Goal: Contribute content: Contribute content

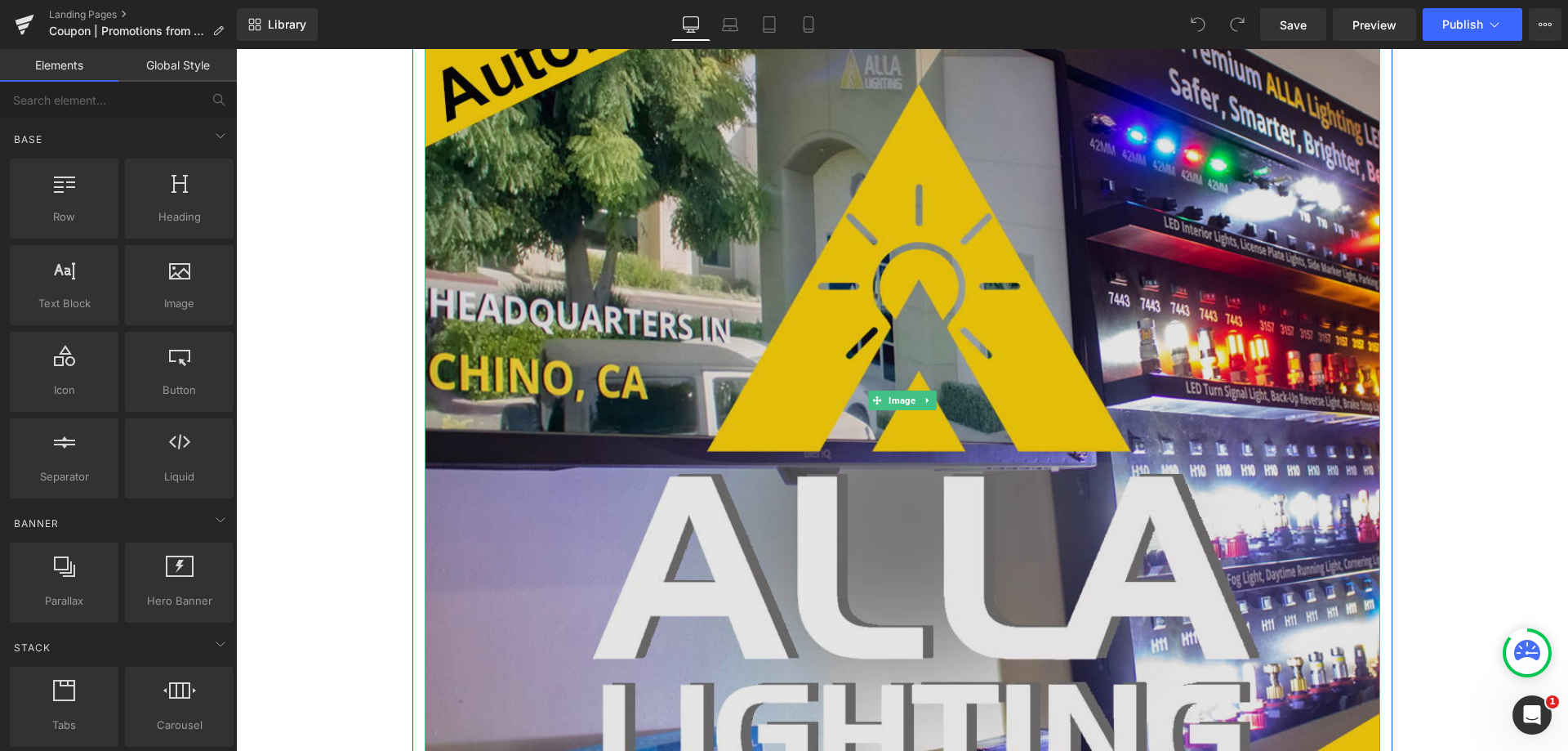
scroll to position [409, 0]
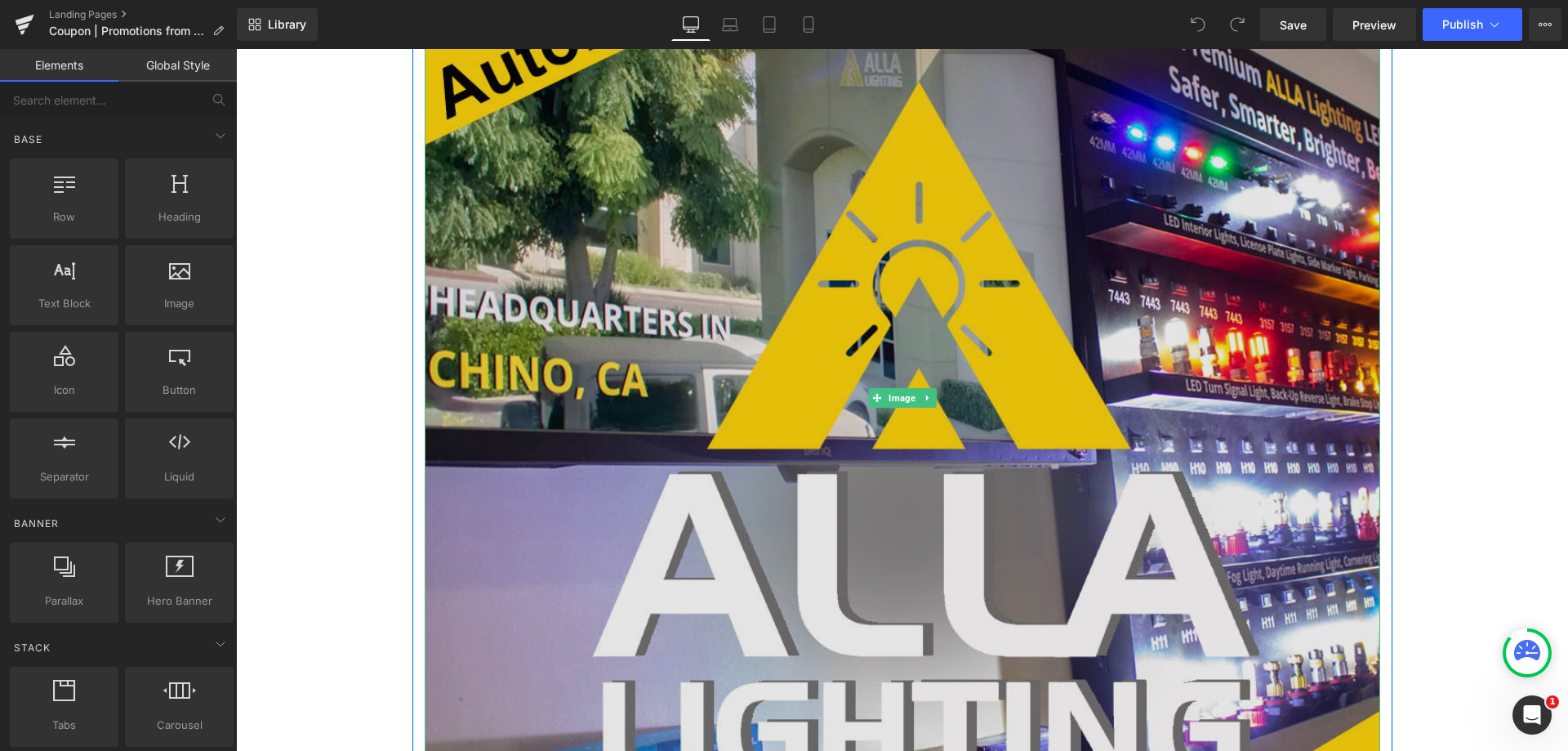
click at [562, 326] on img at bounding box center [902, 397] width 955 height 956
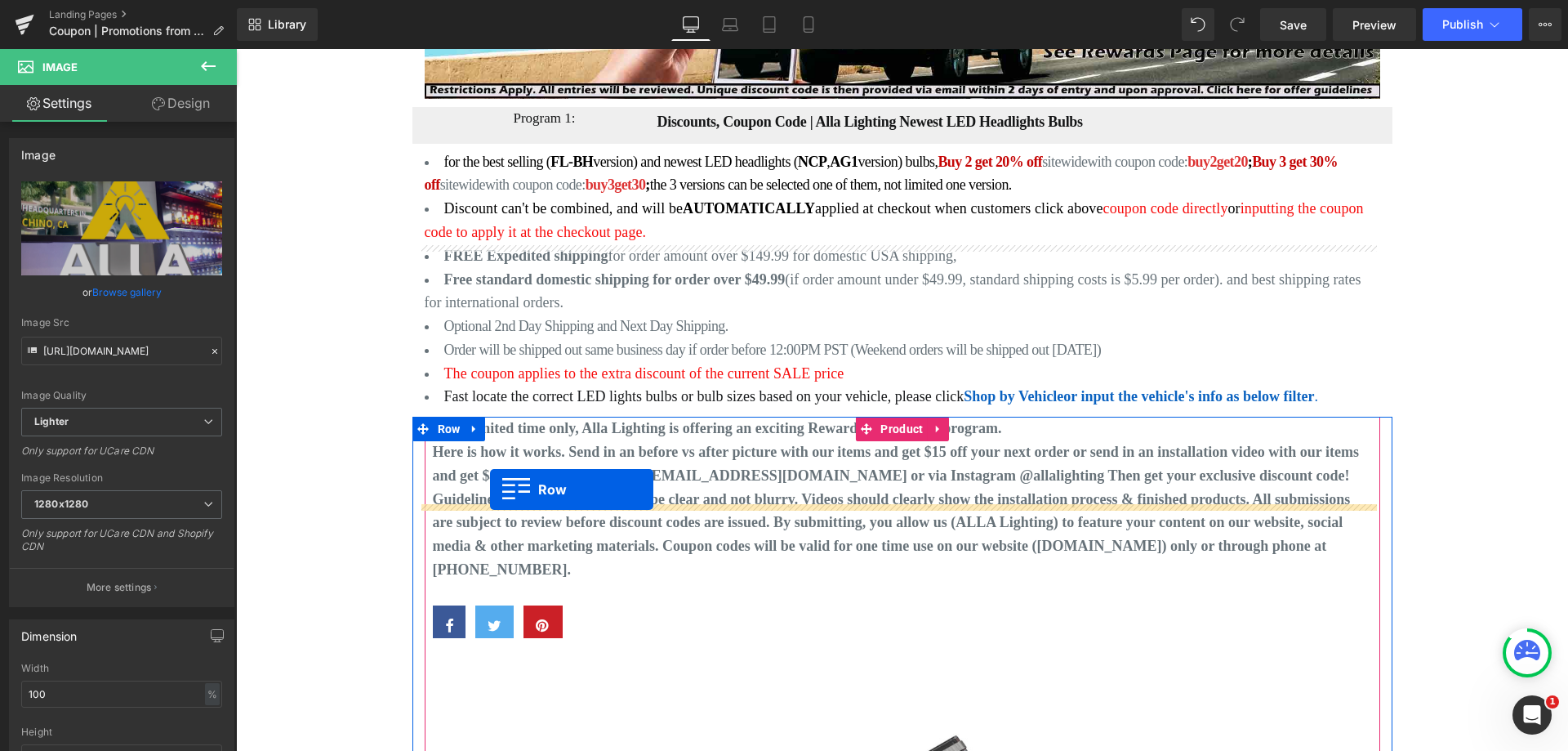
scroll to position [572, 0]
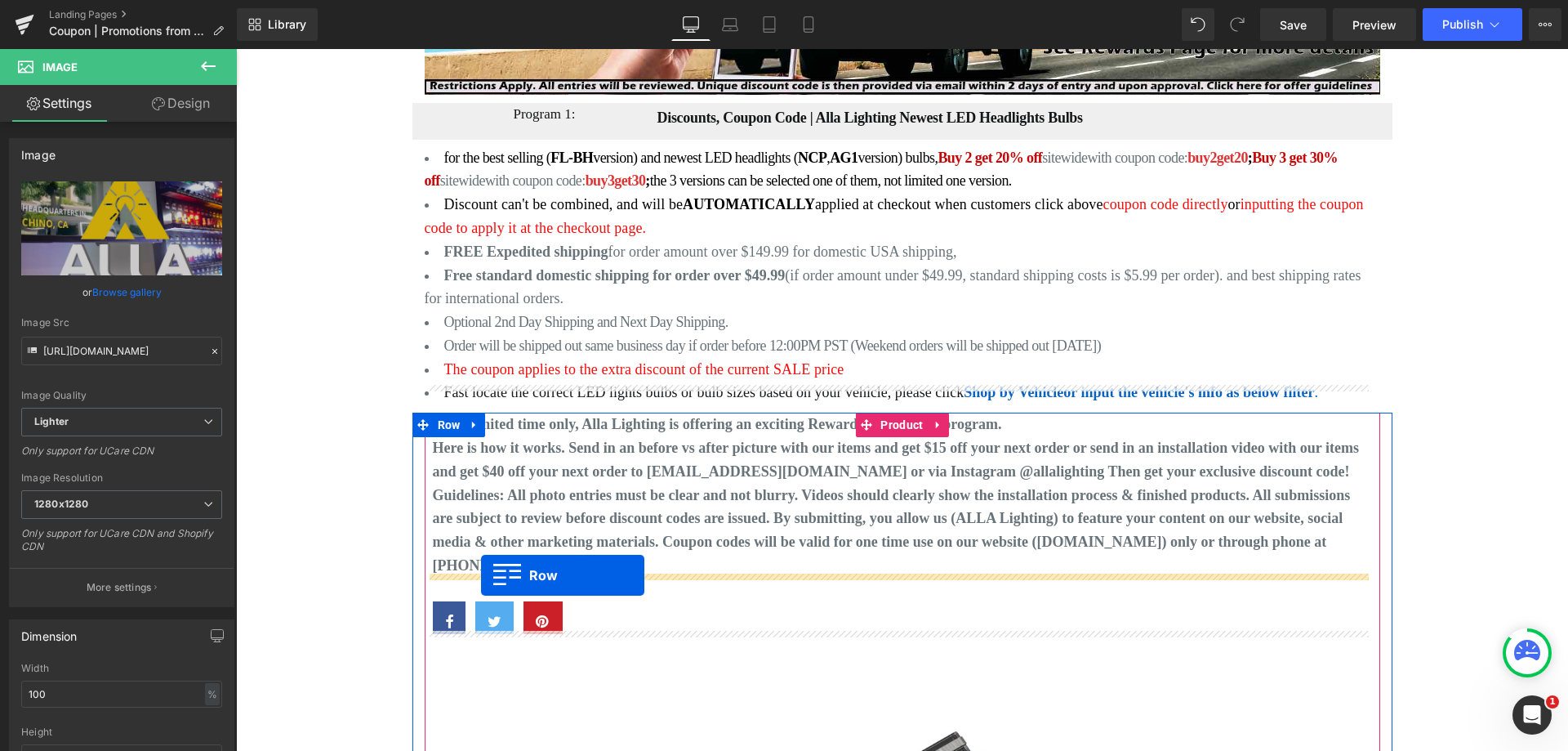
drag, startPoint x: 420, startPoint y: 226, endPoint x: 481, endPoint y: 575, distance: 354.3
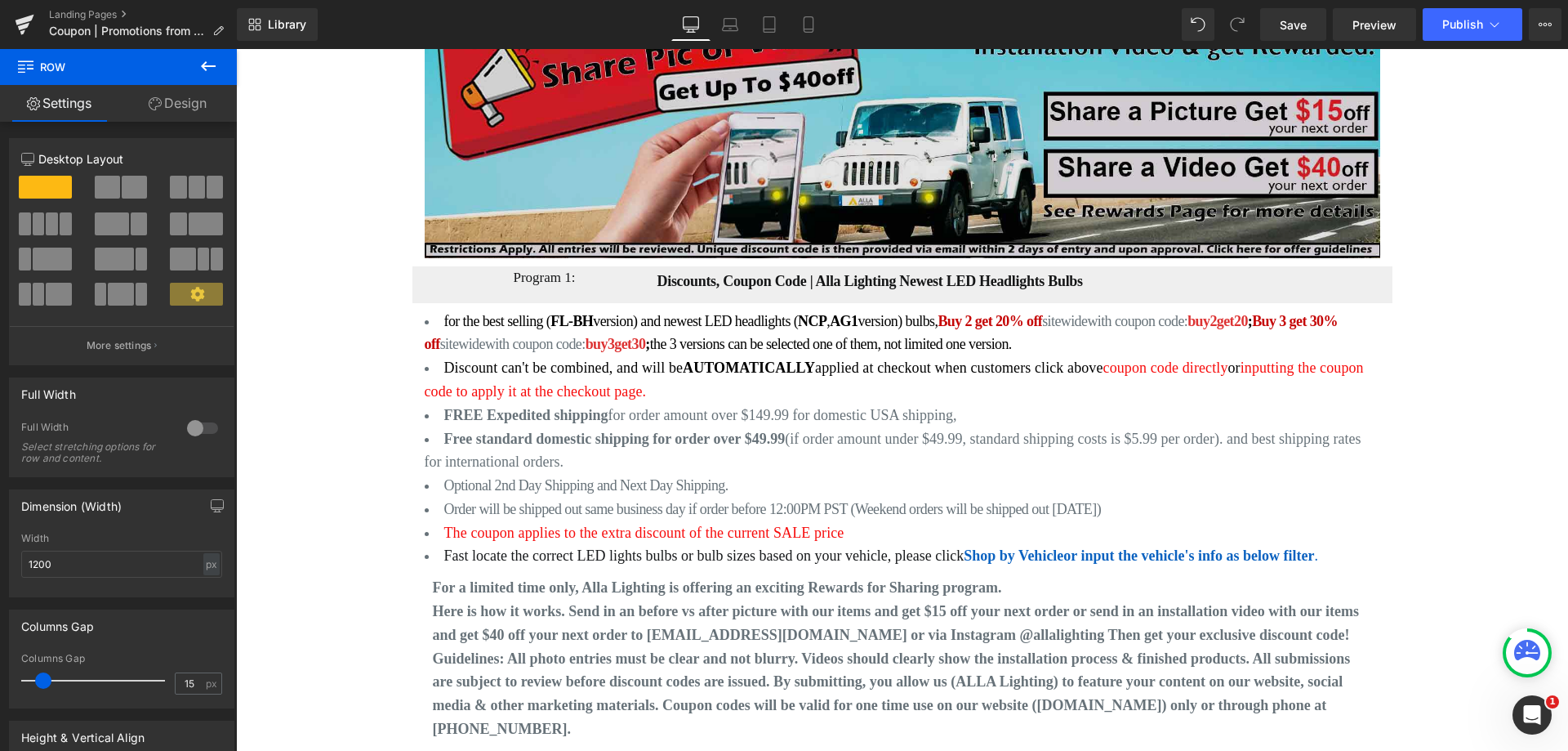
scroll to position [122, 0]
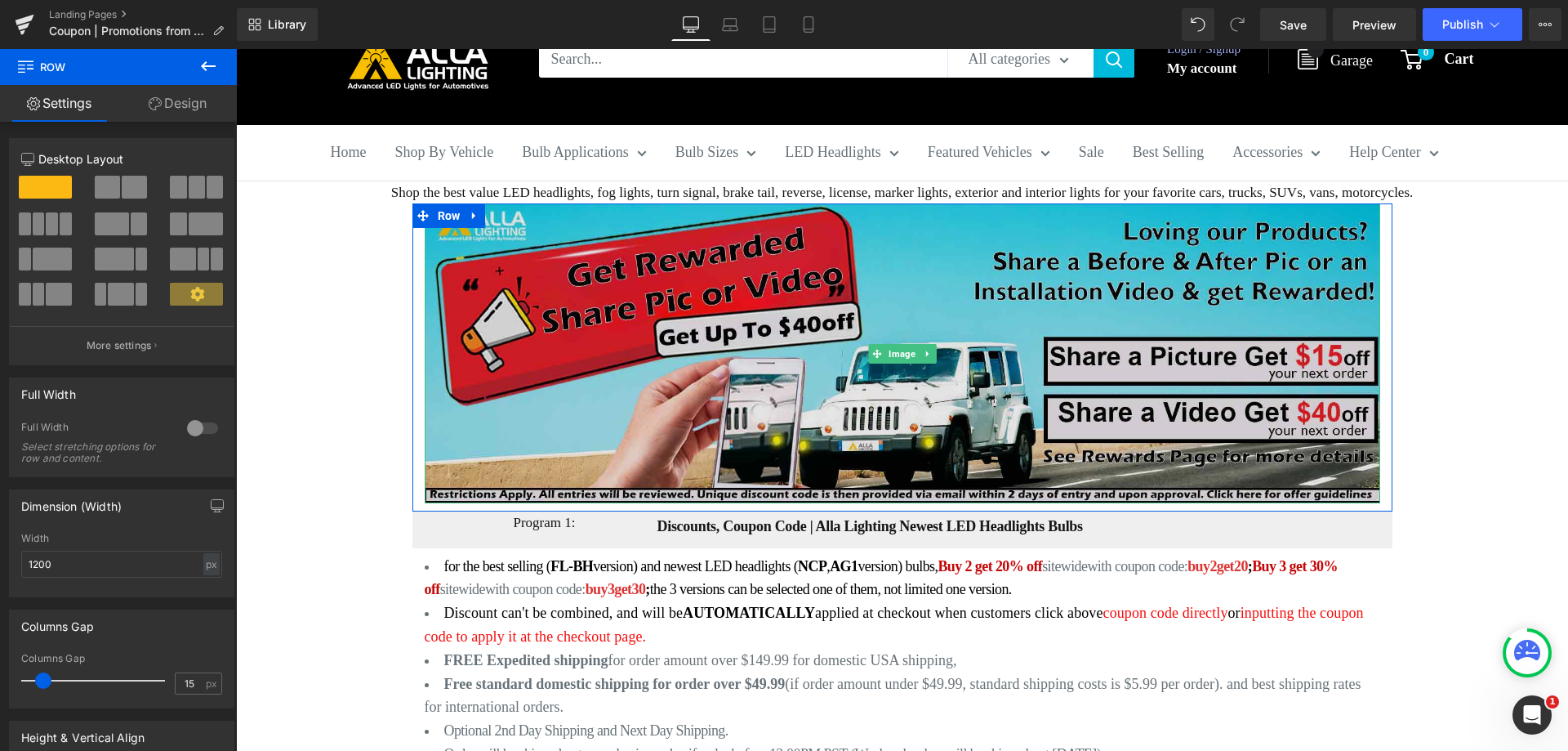
click at [590, 379] on img at bounding box center [902, 354] width 955 height 300
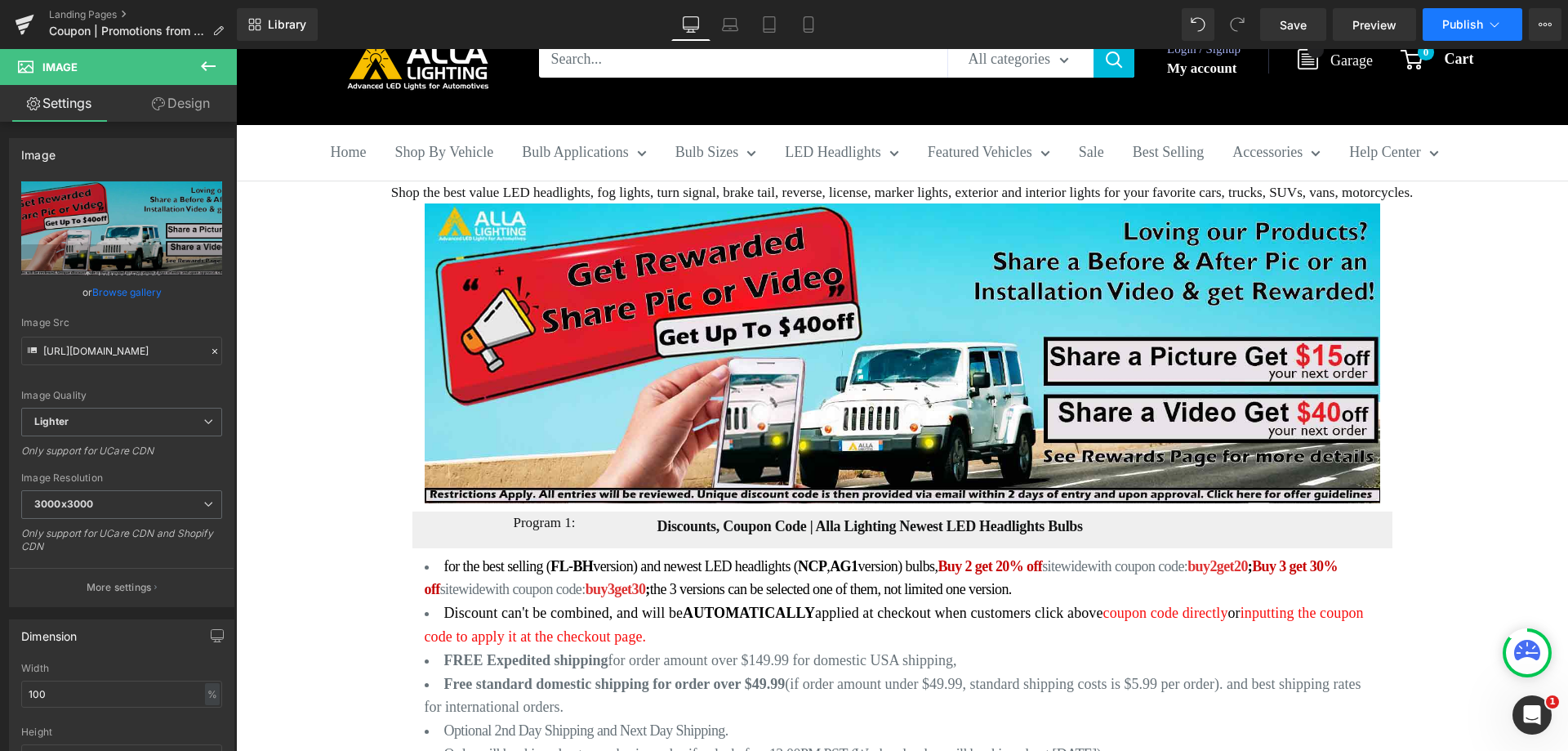
click at [1472, 21] on span "Publish" at bounding box center [1463, 25] width 41 height 13
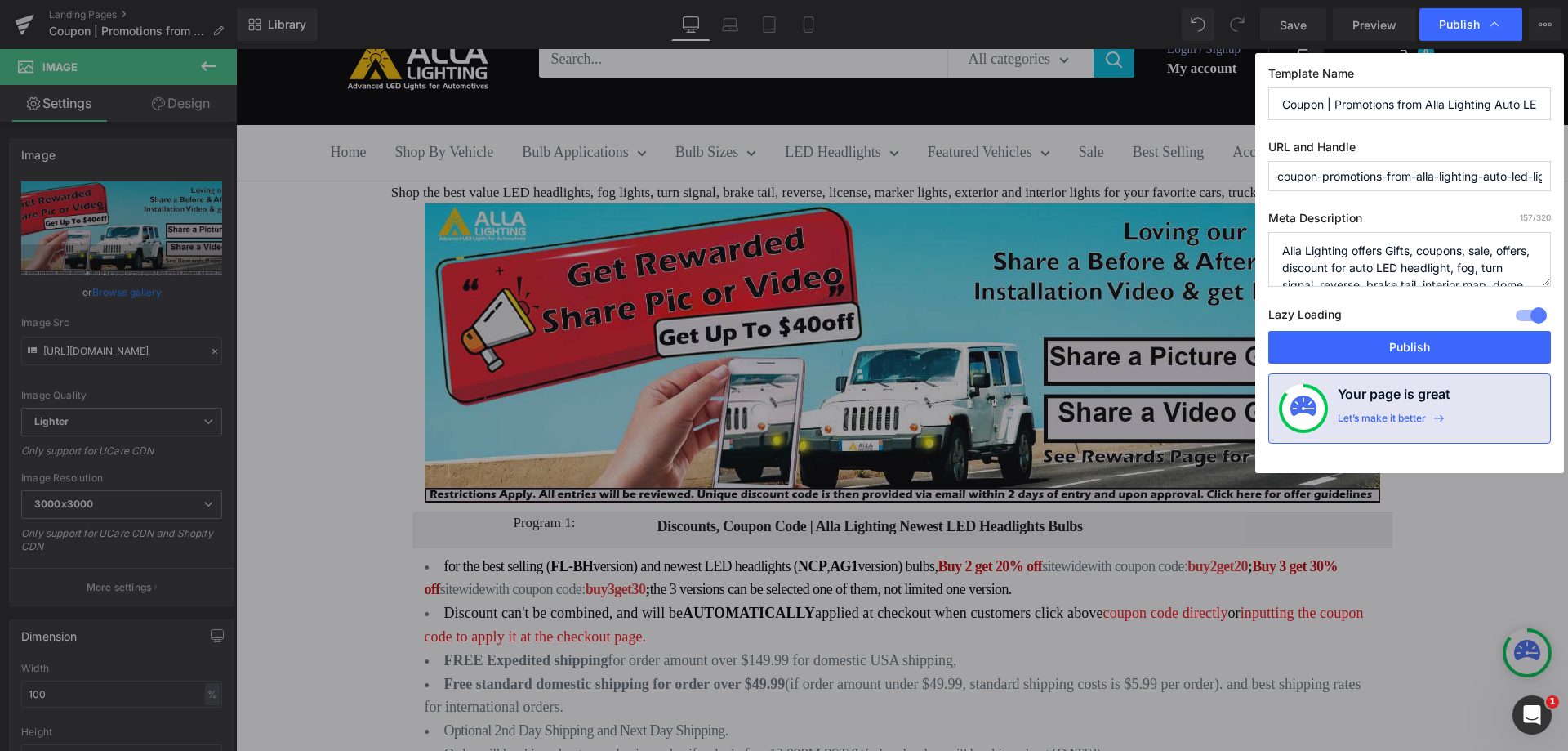
click at [1411, 109] on input "Coupon | Promotions from Alla Lighting Auto LED Lights Bulbs" at bounding box center [1410, 103] width 283 height 33
click at [1361, 174] on input "coupon-promotions-from-alla-lighting-auto-led-lights-bulbs" at bounding box center [1410, 176] width 283 height 31
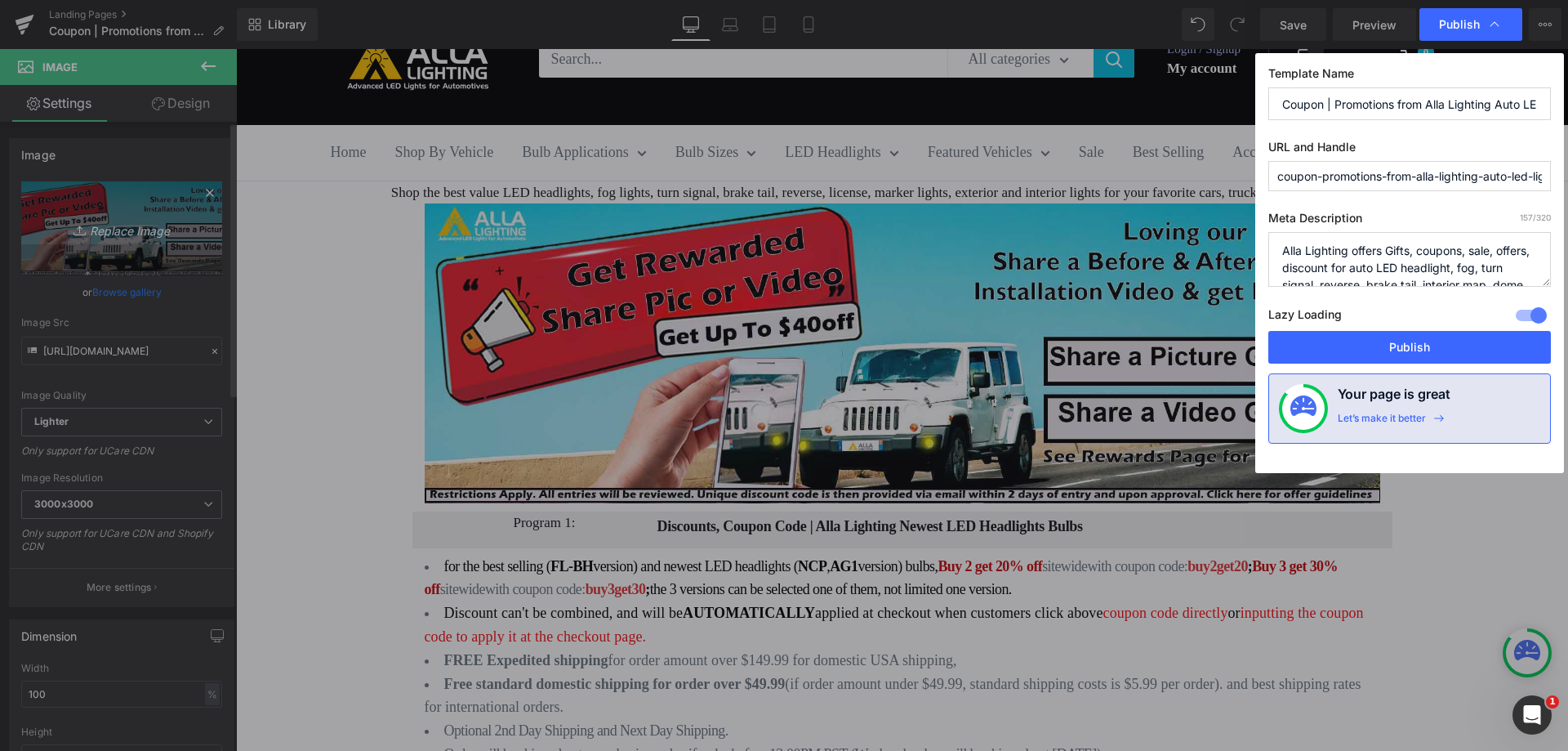
drag, startPoint x: 114, startPoint y: 252, endPoint x: 114, endPoint y: 262, distance: 10.0
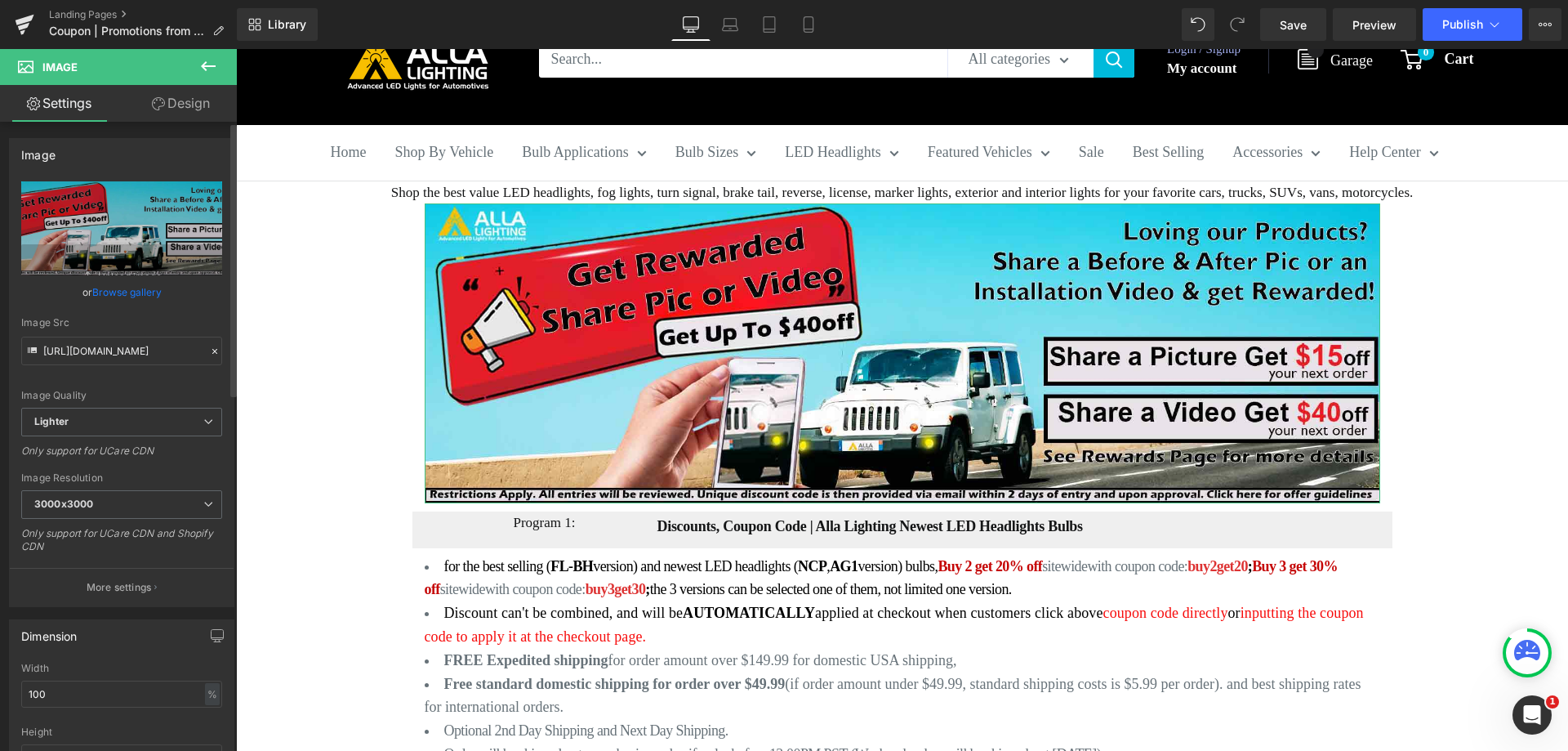
click at [117, 287] on link "Browse gallery" at bounding box center [127, 292] width 70 height 29
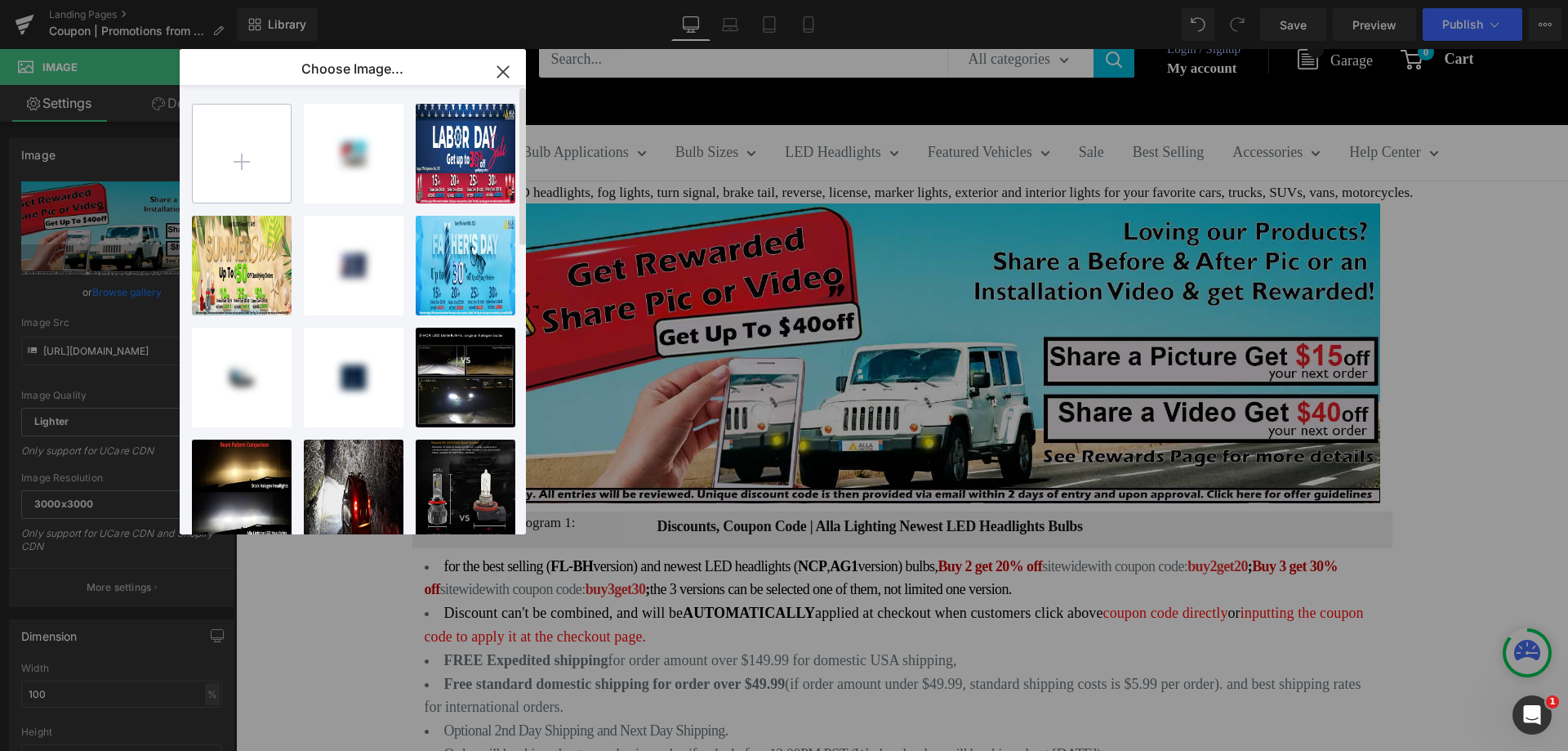
click at [236, 180] on input "file" at bounding box center [242, 153] width 98 height 99
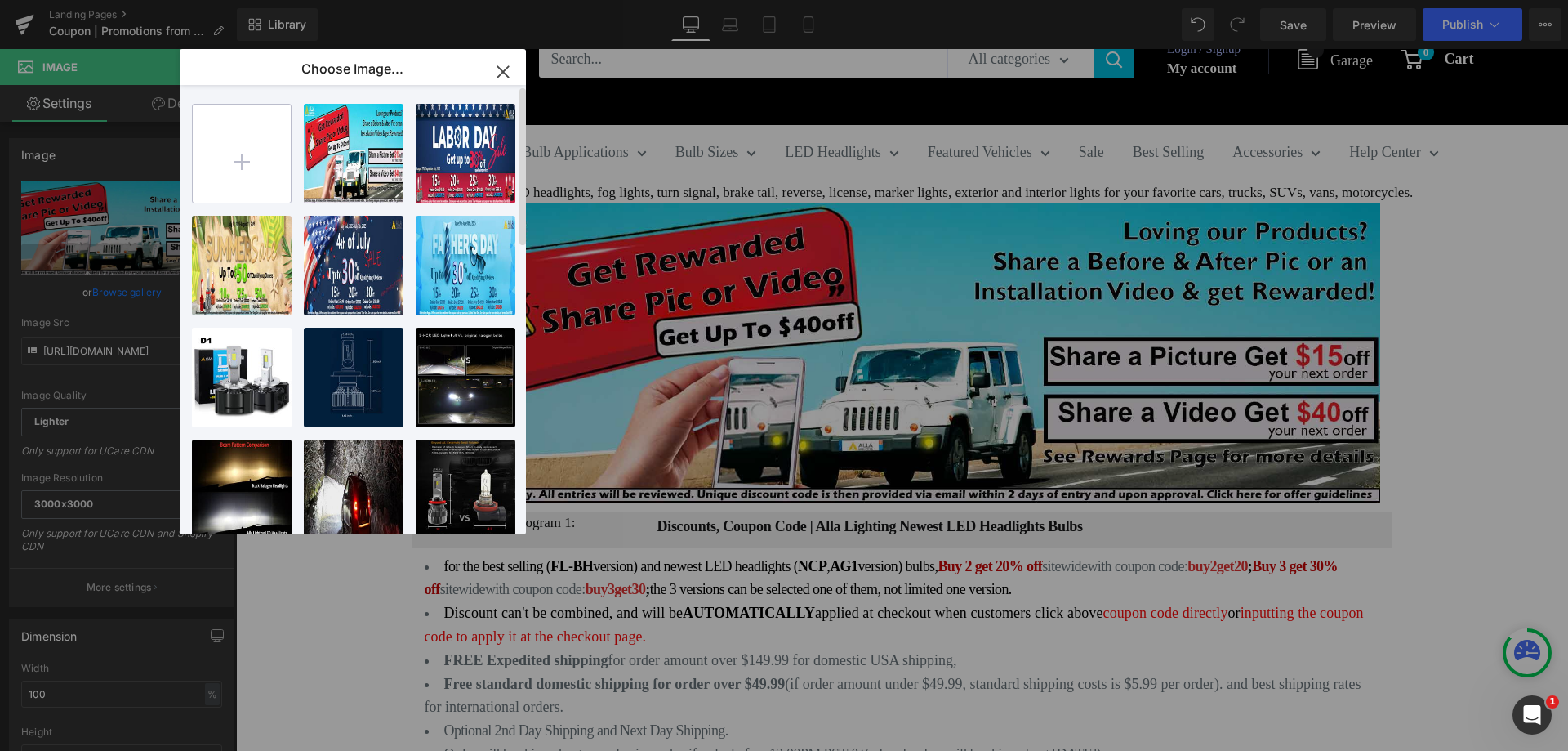
type input "C:\fakepath\2025-coupon-promotions-from-alla-lighting-auto-led-lights-bulbs.jpg"
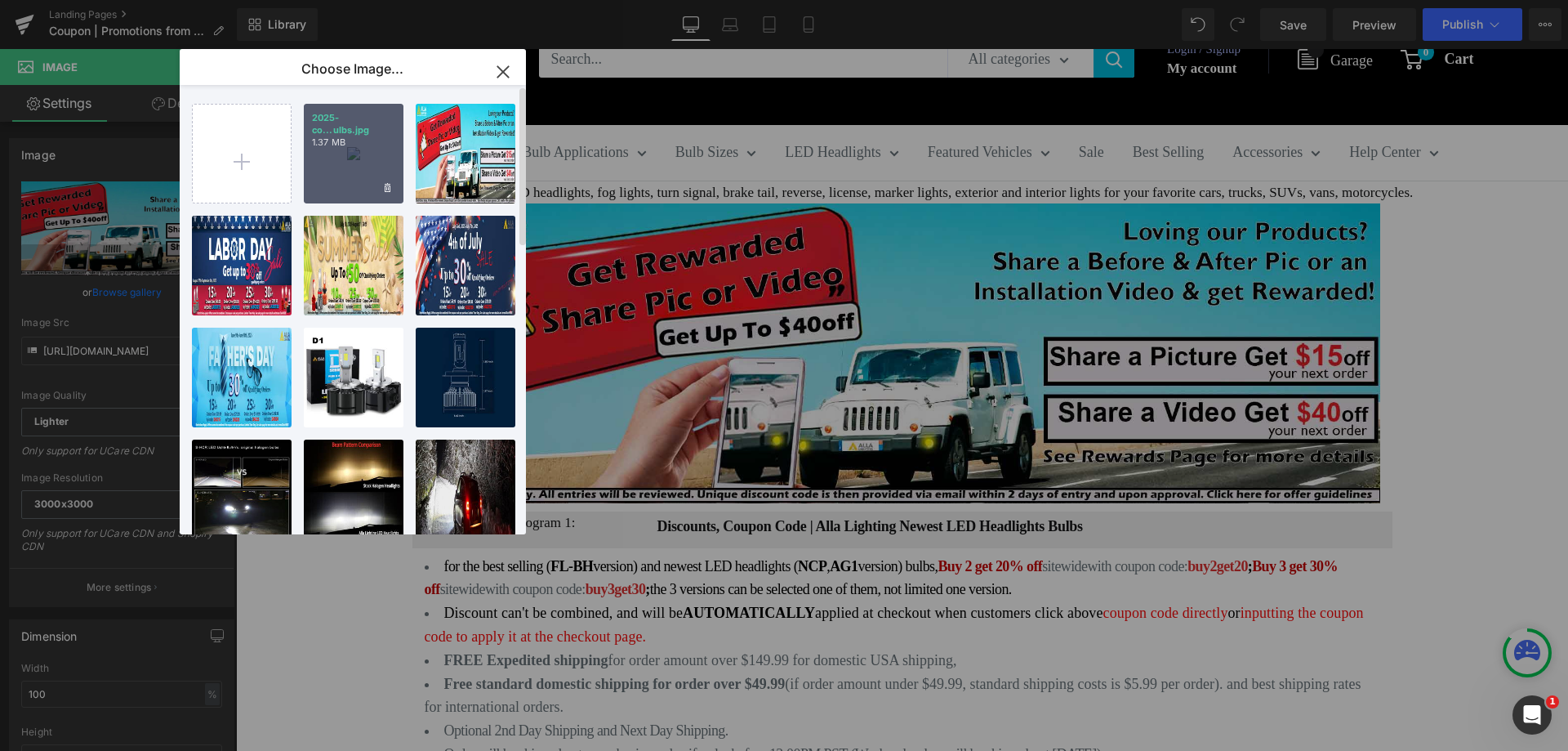
click at [354, 164] on div "2025-co...ulbs.jpg 1.37 MB" at bounding box center [354, 153] width 99 height 99
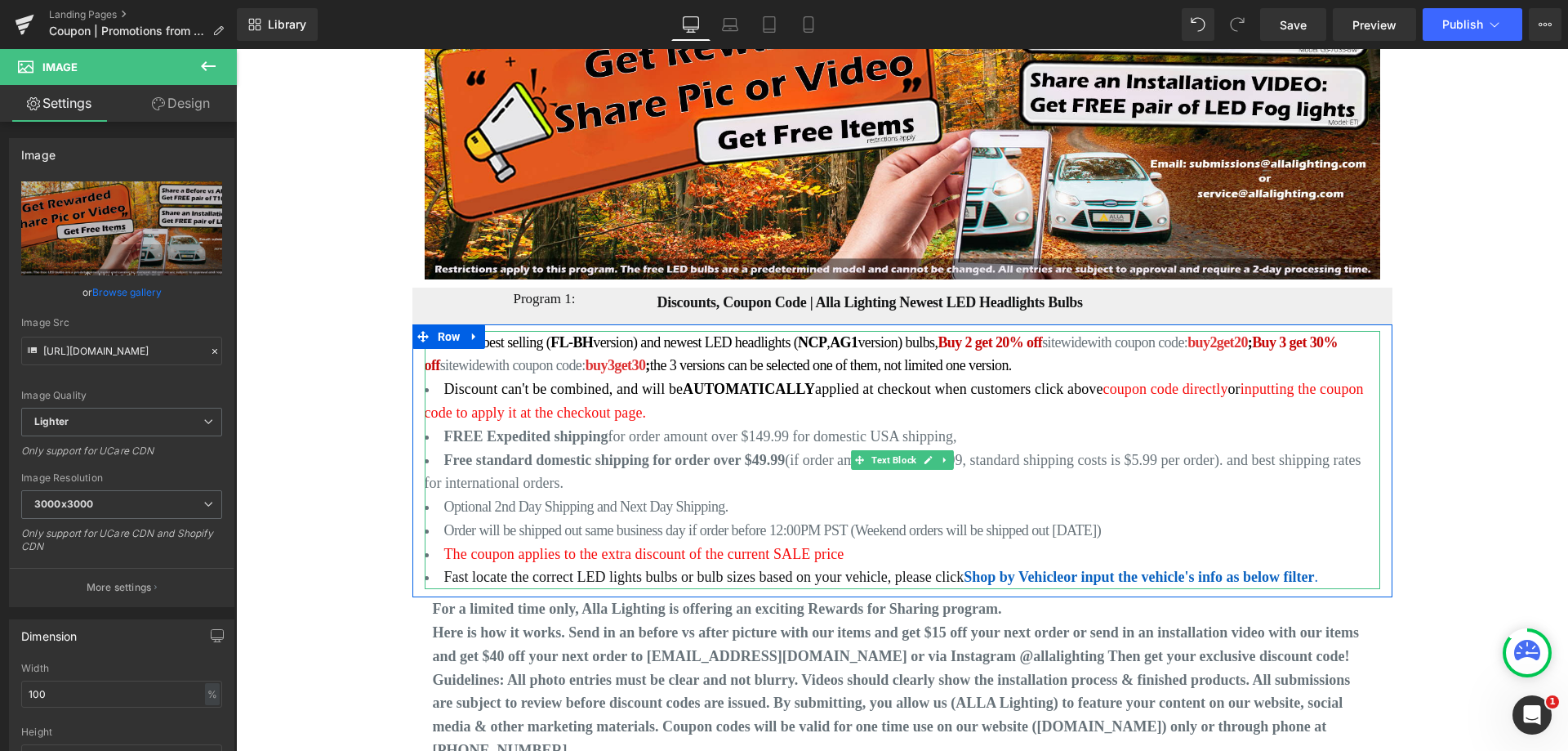
scroll to position [450, 0]
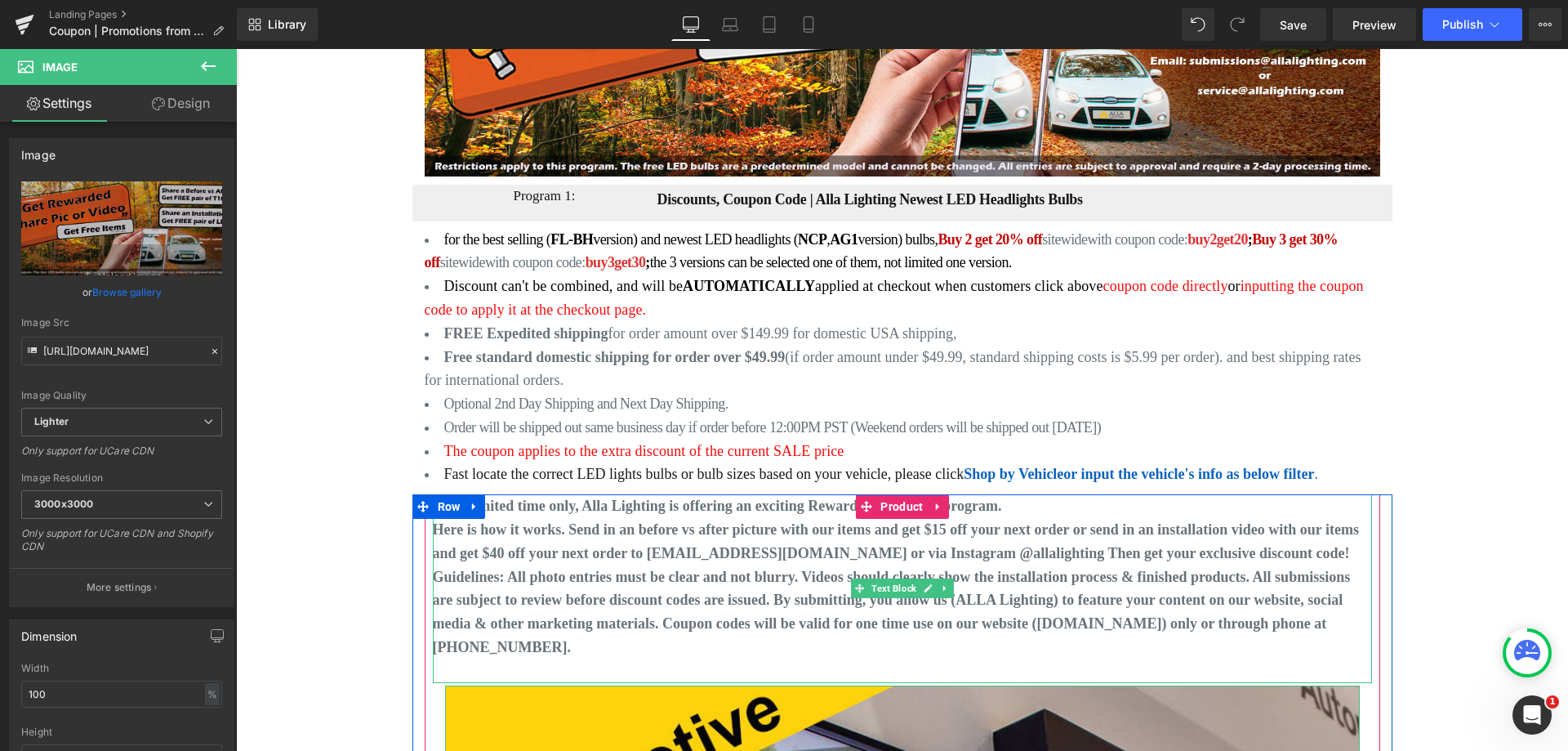
click at [588, 530] on strong "Here is how it works. Send in an before vs after picture with our items and get…" at bounding box center [897, 541] width 927 height 40
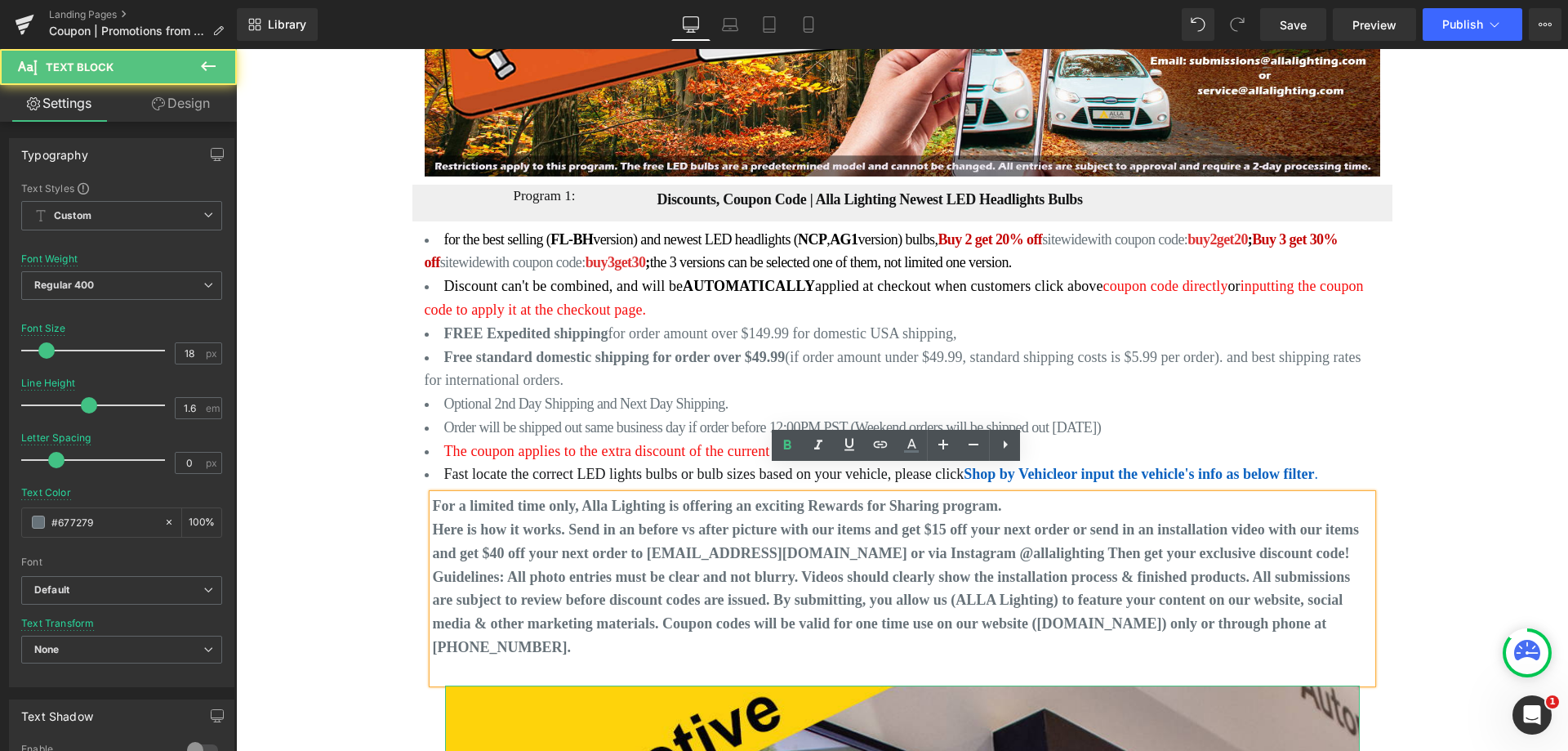
click at [603, 521] on strong "Here is how it works. Send in an before vs after picture with our items and get…" at bounding box center [897, 541] width 927 height 40
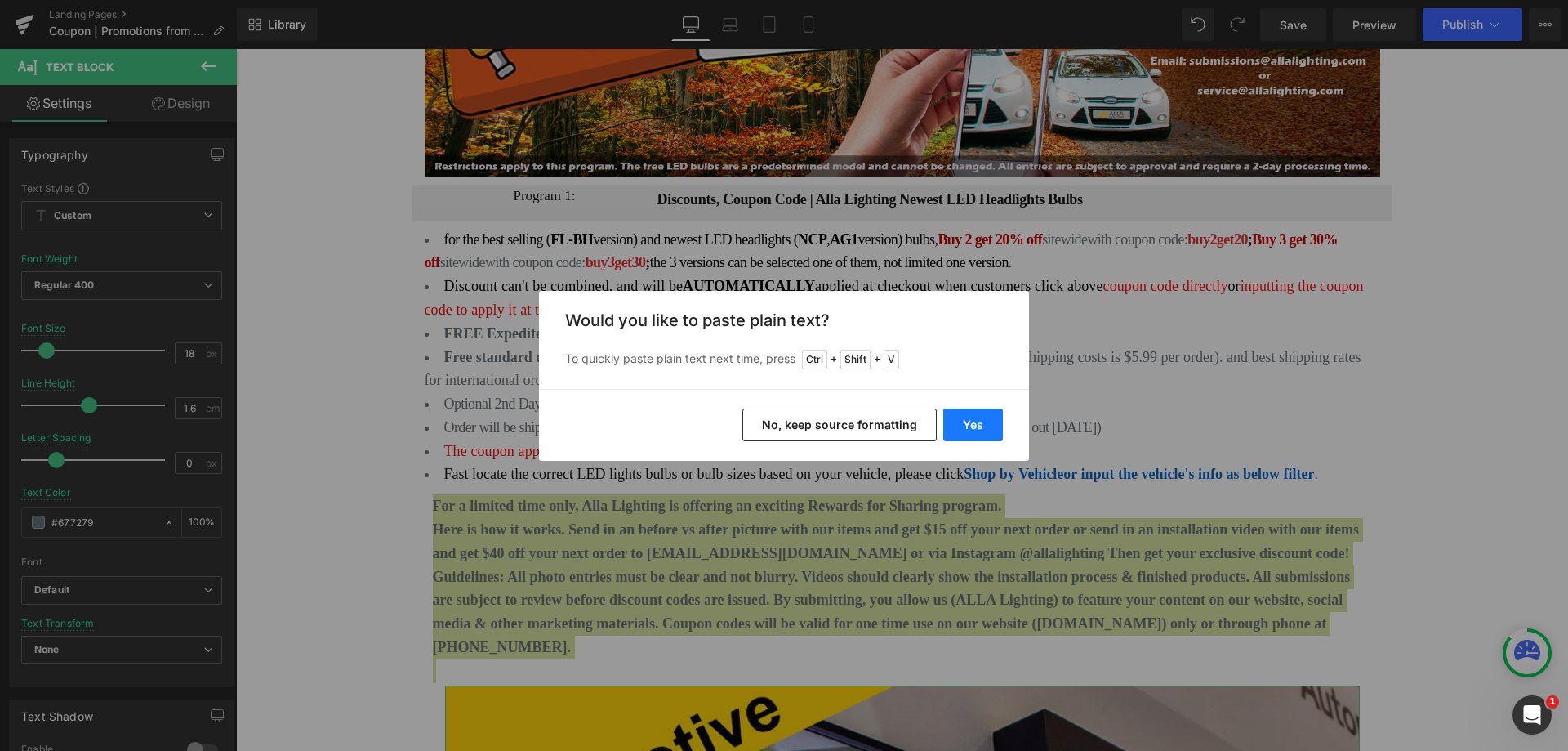
click at [961, 417] on button "Yes" at bounding box center [973, 425] width 59 height 33
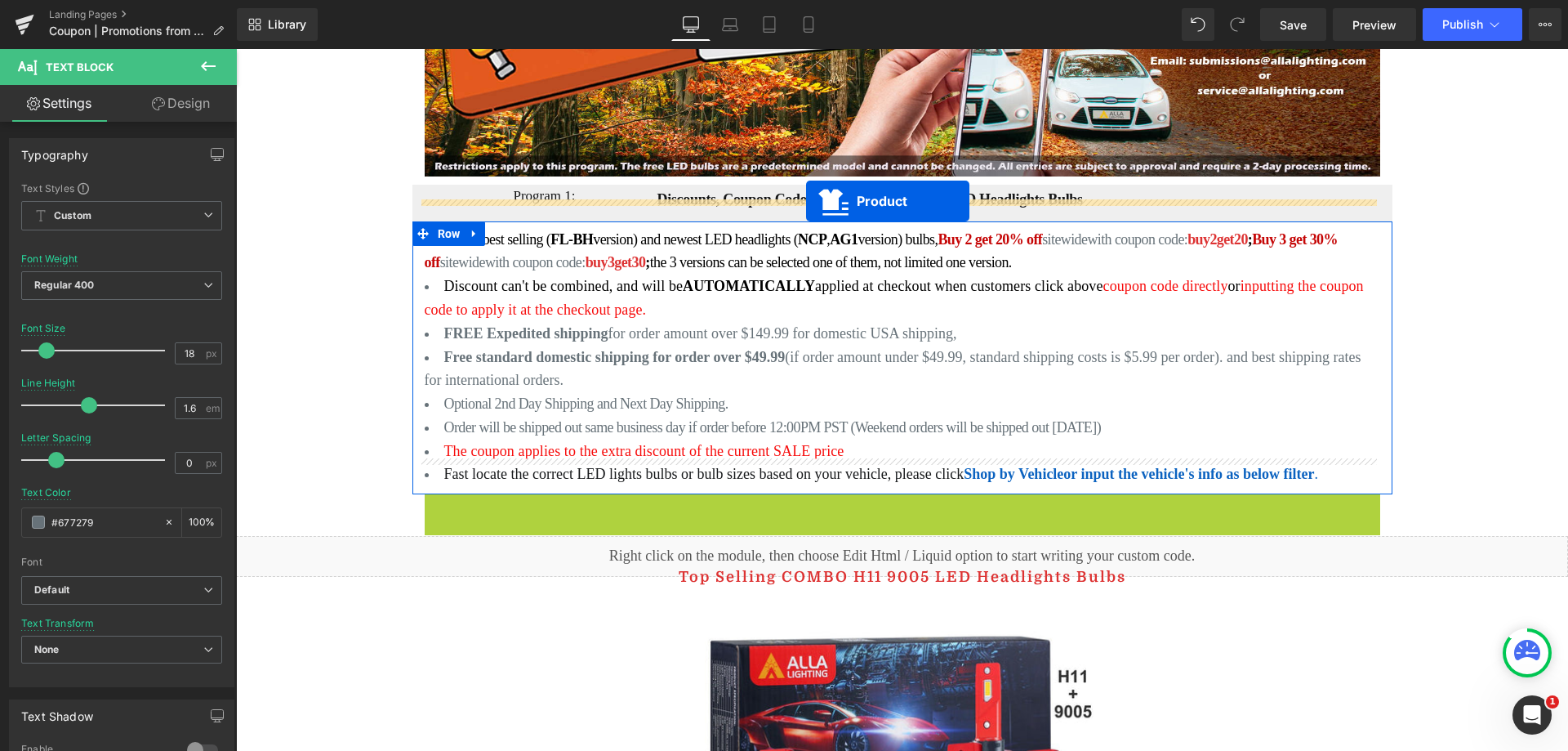
drag, startPoint x: 862, startPoint y: 484, endPoint x: 806, endPoint y: 201, distance: 288.5
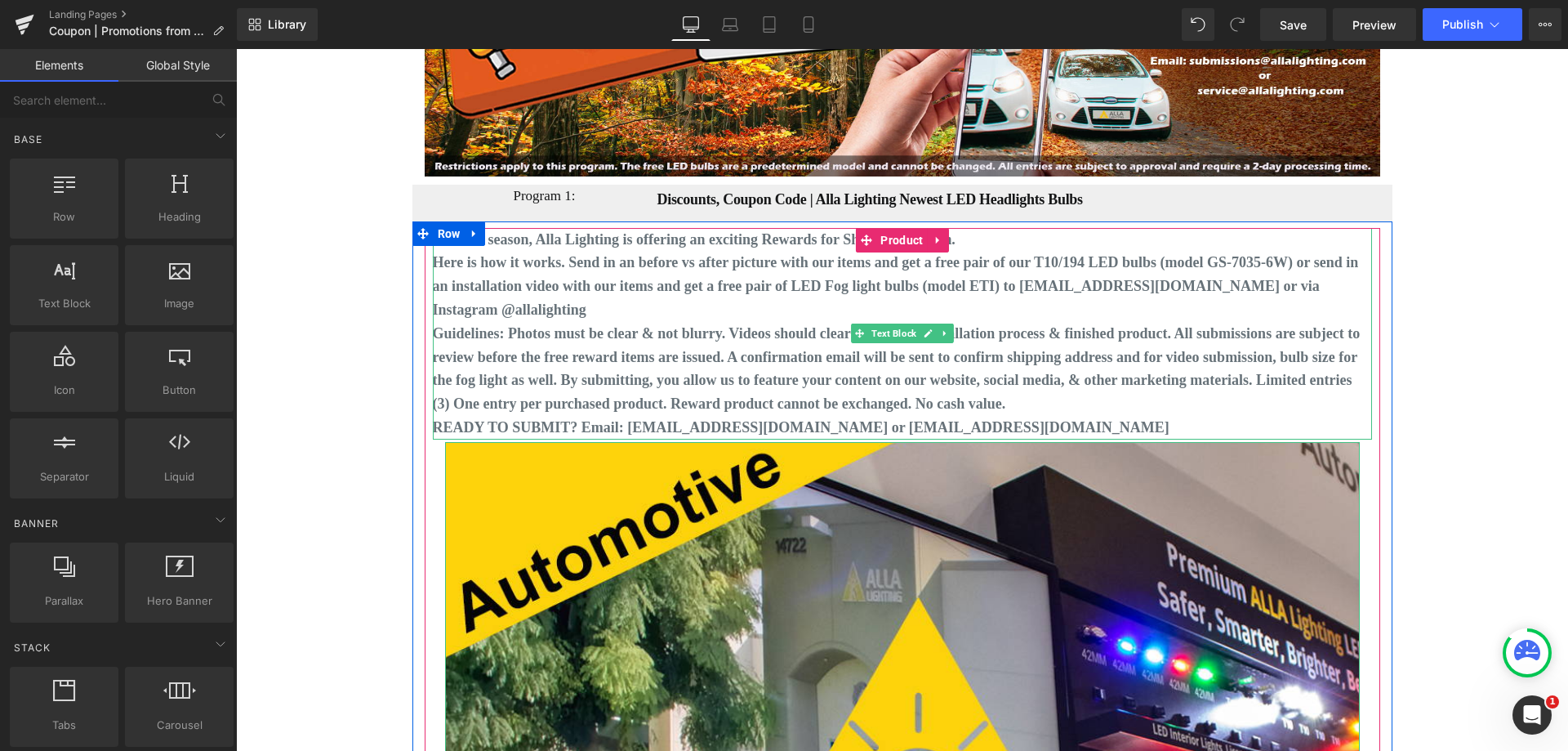
click at [484, 286] on b "Here is how it works. Send in an before vs after picture with our items and get…" at bounding box center [896, 286] width 926 height 64
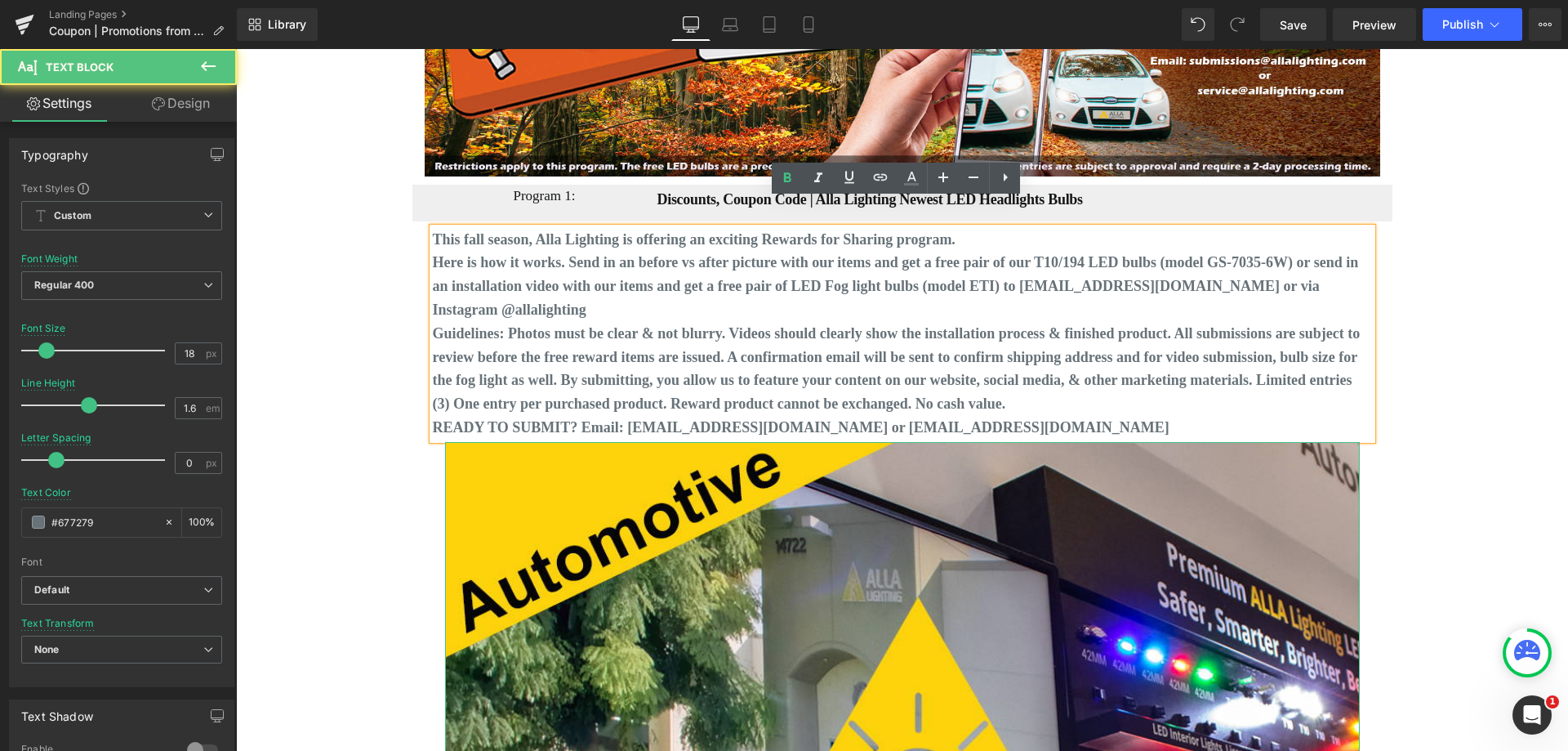
click at [488, 276] on b "Here is how it works. Send in an before vs after picture with our items and get…" at bounding box center [896, 286] width 926 height 64
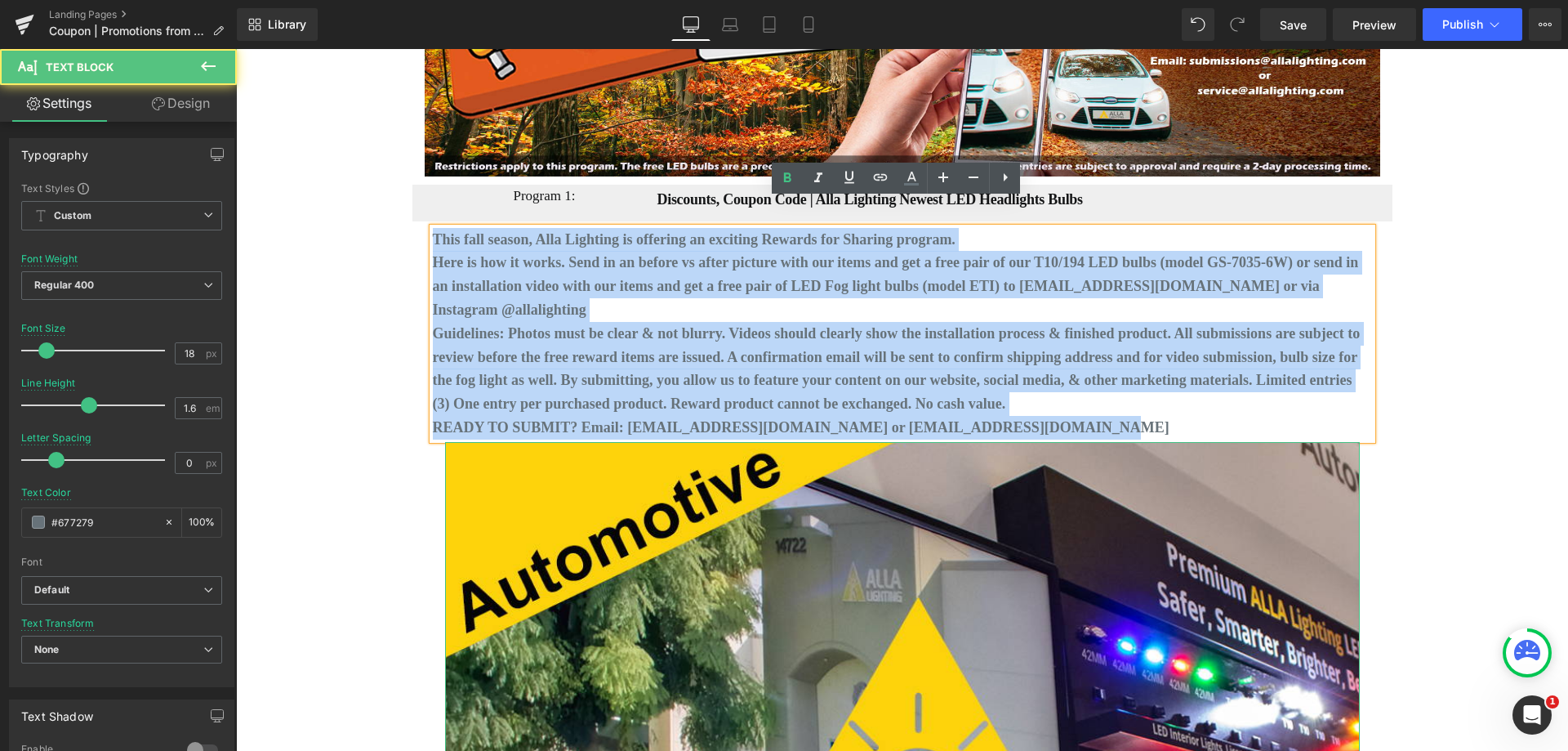
drag, startPoint x: 997, startPoint y: 398, endPoint x: 412, endPoint y: 211, distance: 614.2
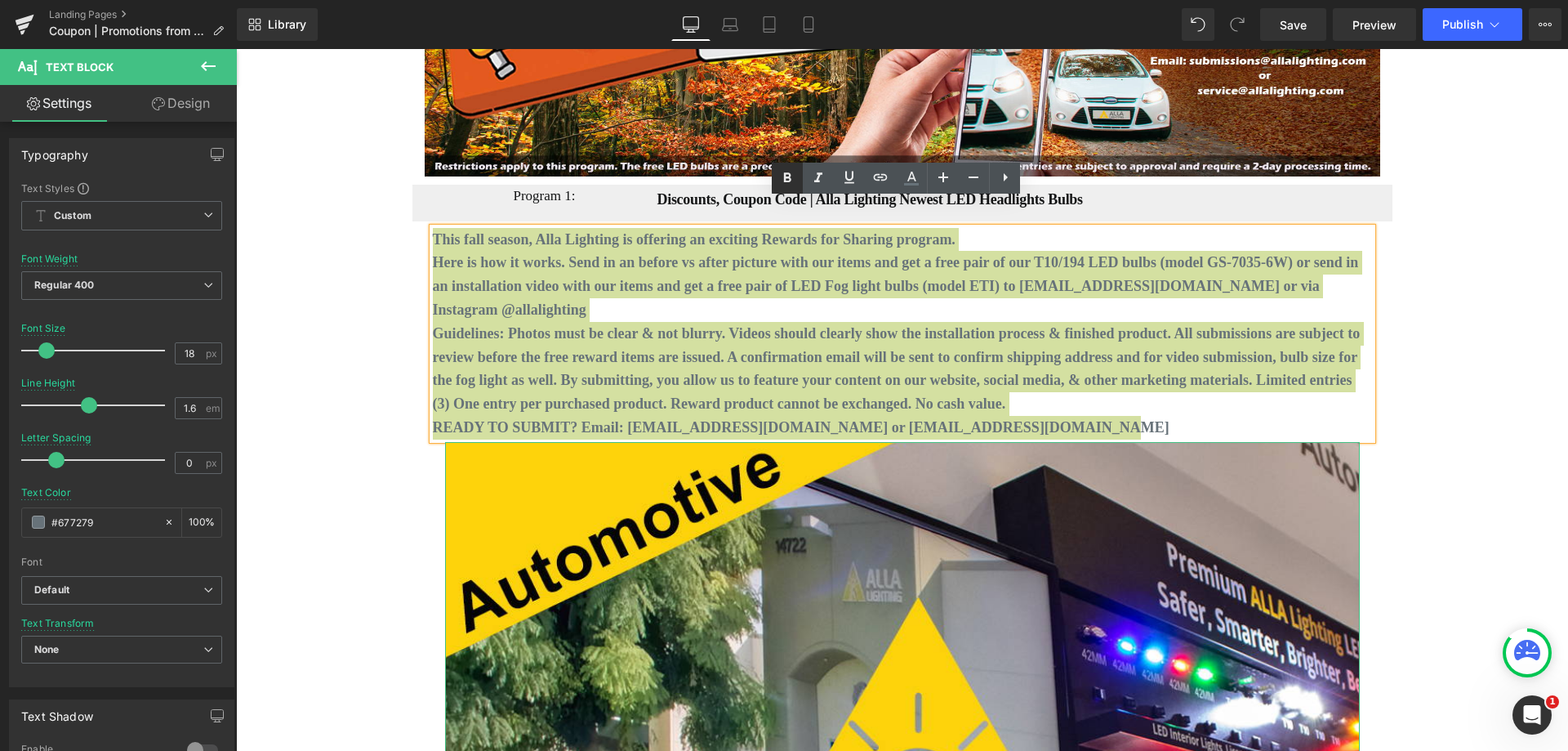
click at [787, 183] on icon at bounding box center [787, 178] width 20 height 20
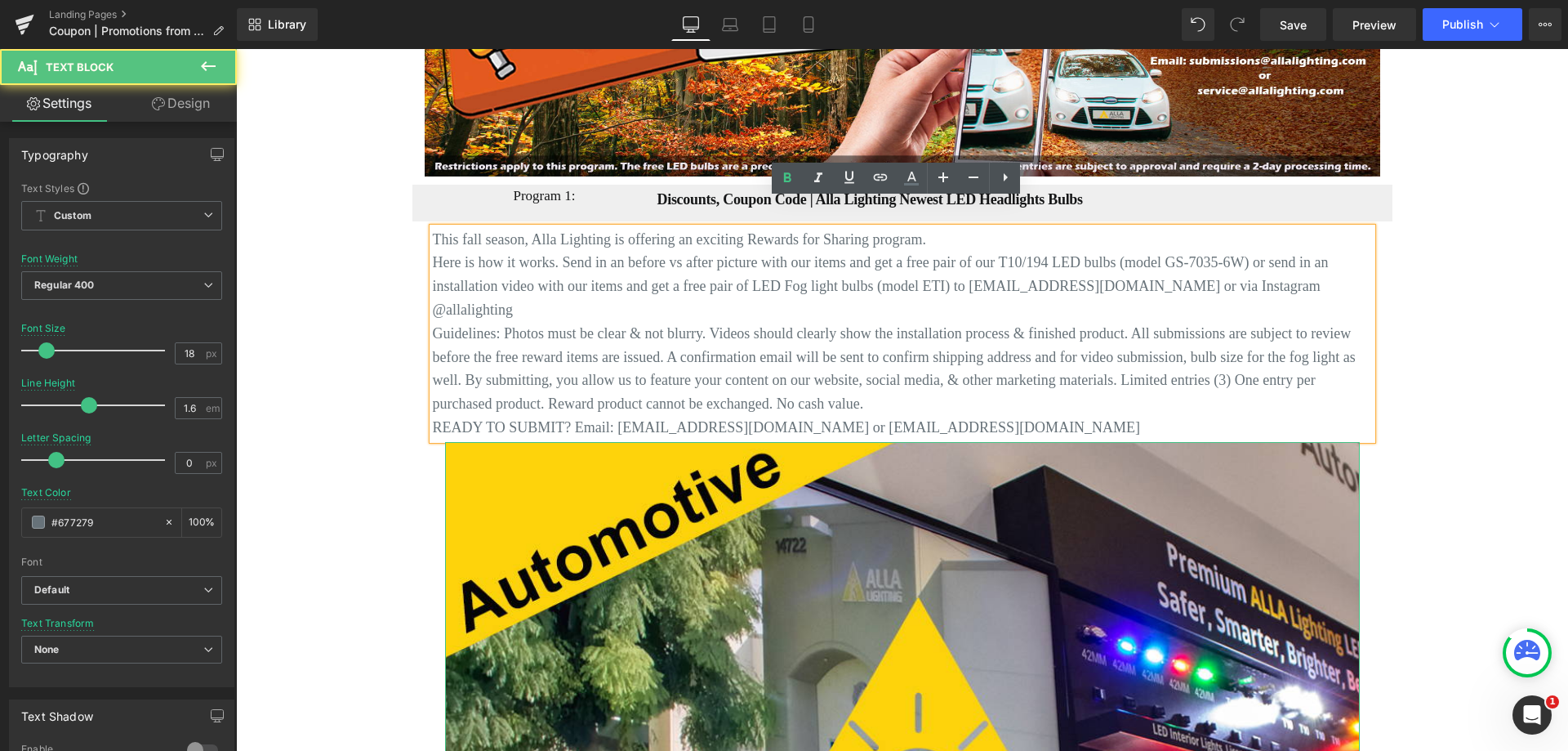
click at [827, 322] on p "Guidelines: Photos must be clear & not blurry. Videos should clearly show the i…" at bounding box center [903, 369] width 939 height 94
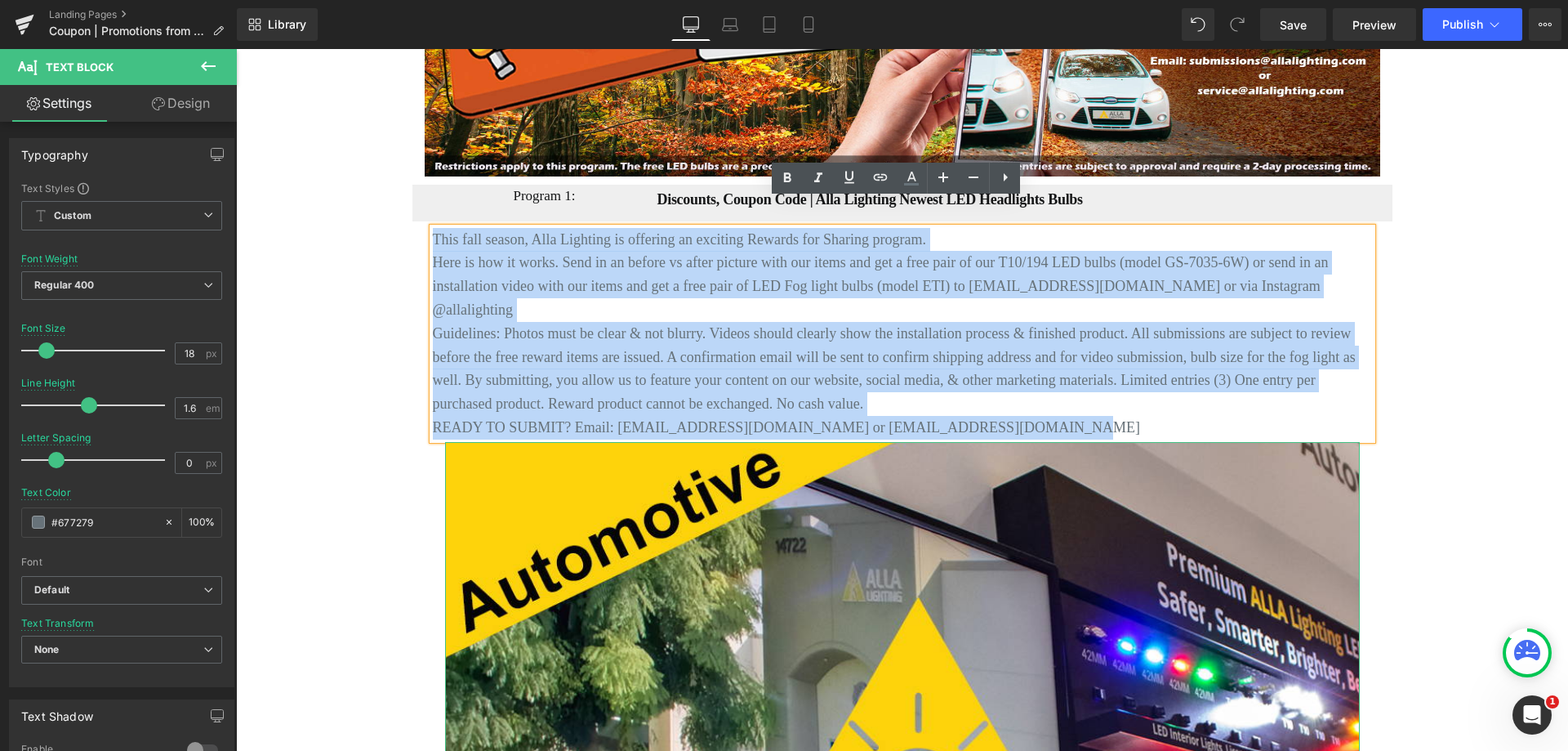
drag, startPoint x: 968, startPoint y: 367, endPoint x: 420, endPoint y: 210, distance: 570.0
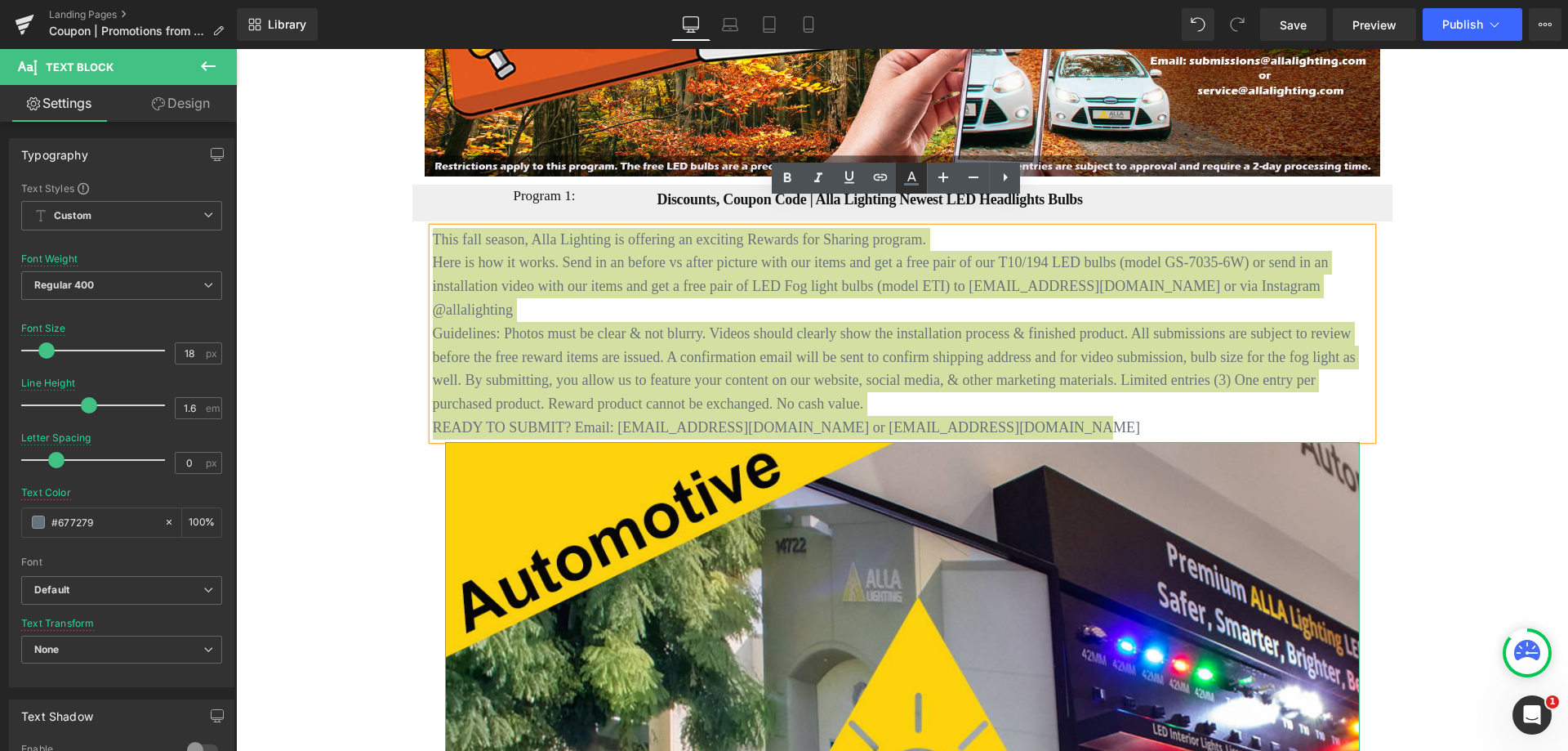
click at [912, 188] on icon at bounding box center [911, 178] width 20 height 20
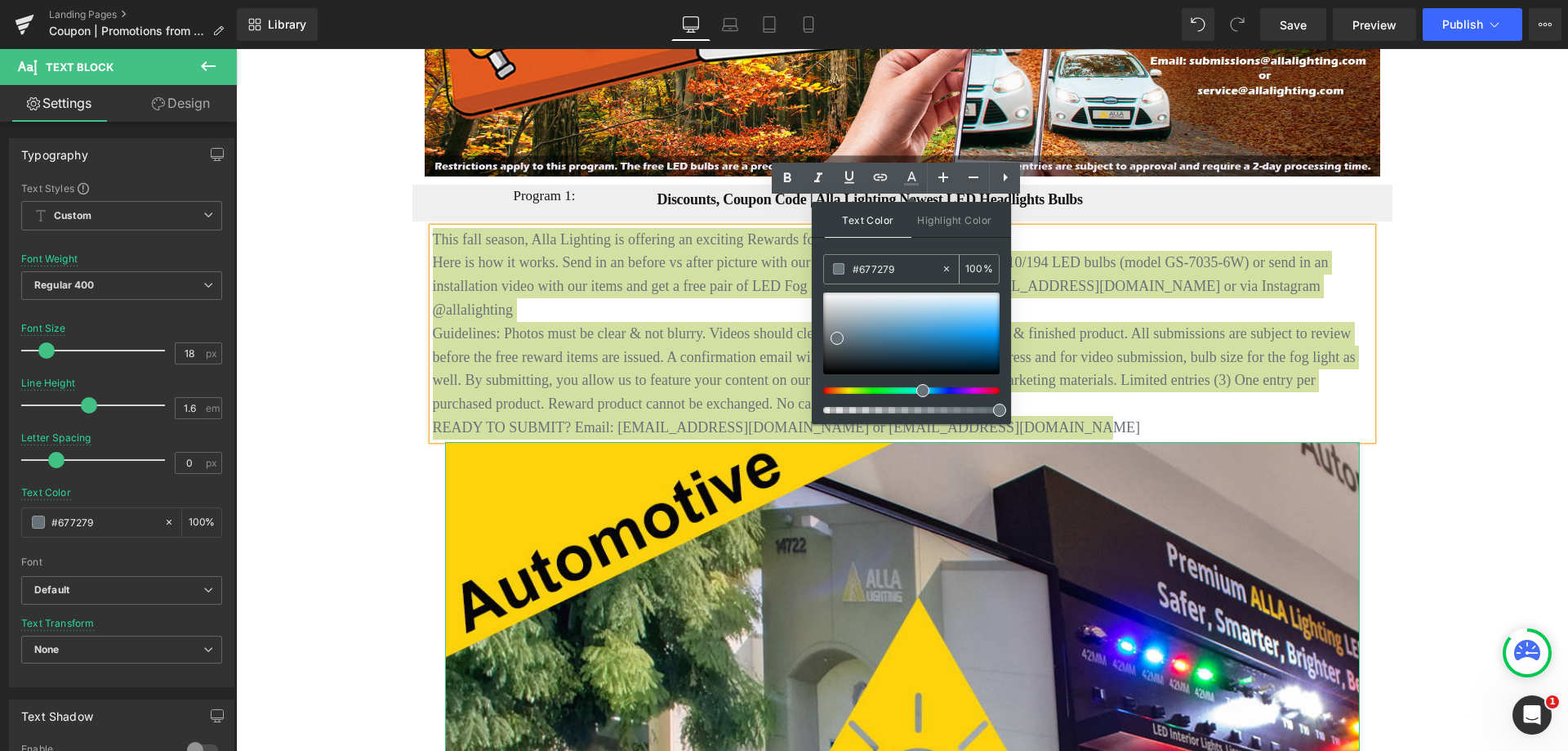
click at [838, 262] on div "#677279" at bounding box center [882, 270] width 117 height 29
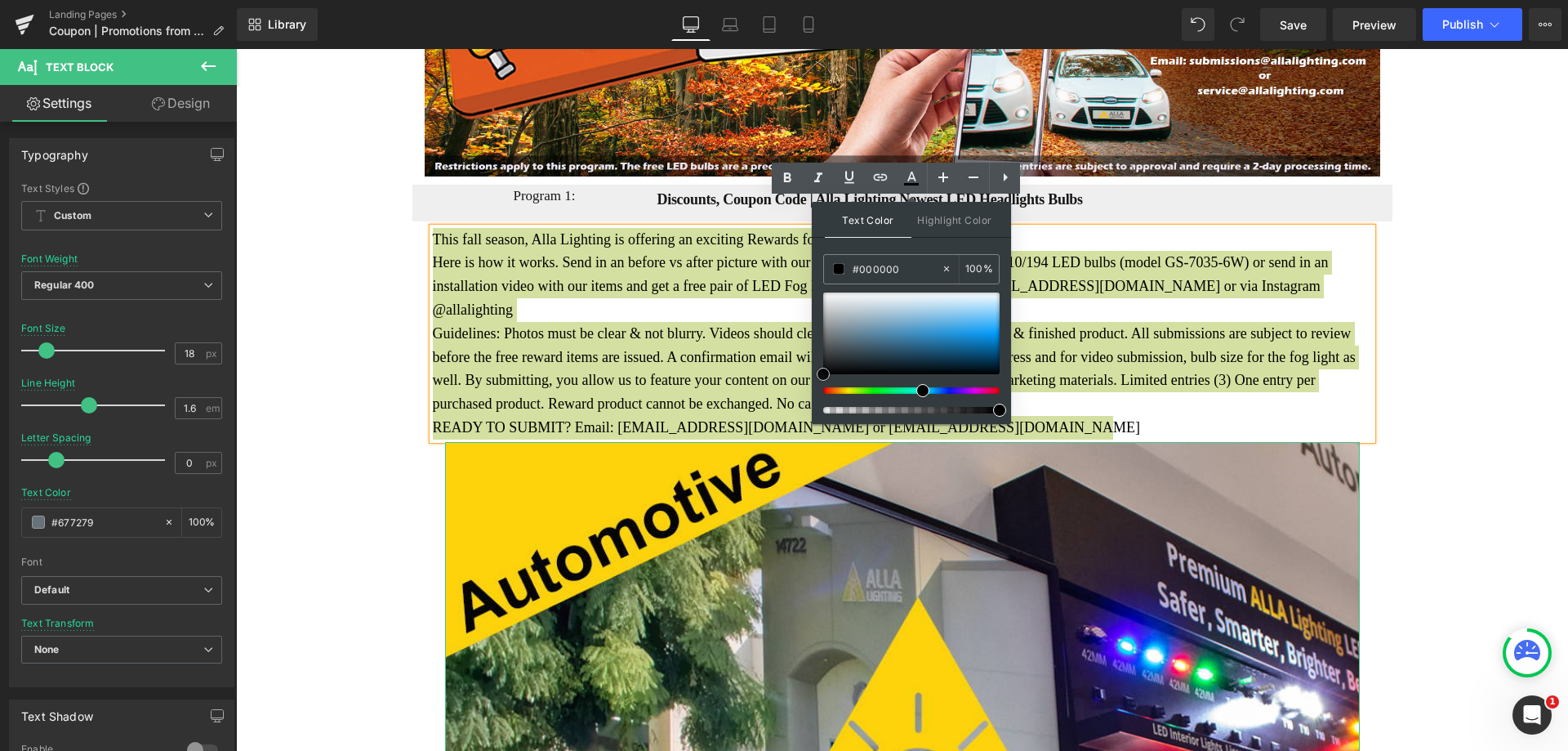
drag, startPoint x: 834, startPoint y: 329, endPoint x: 816, endPoint y: 388, distance: 61.7
click at [816, 388] on div "Text Color Highlight Color #333333 #677279 100 % transparent 0 %" at bounding box center [911, 313] width 199 height 222
click at [793, 179] on icon at bounding box center [787, 178] width 20 height 20
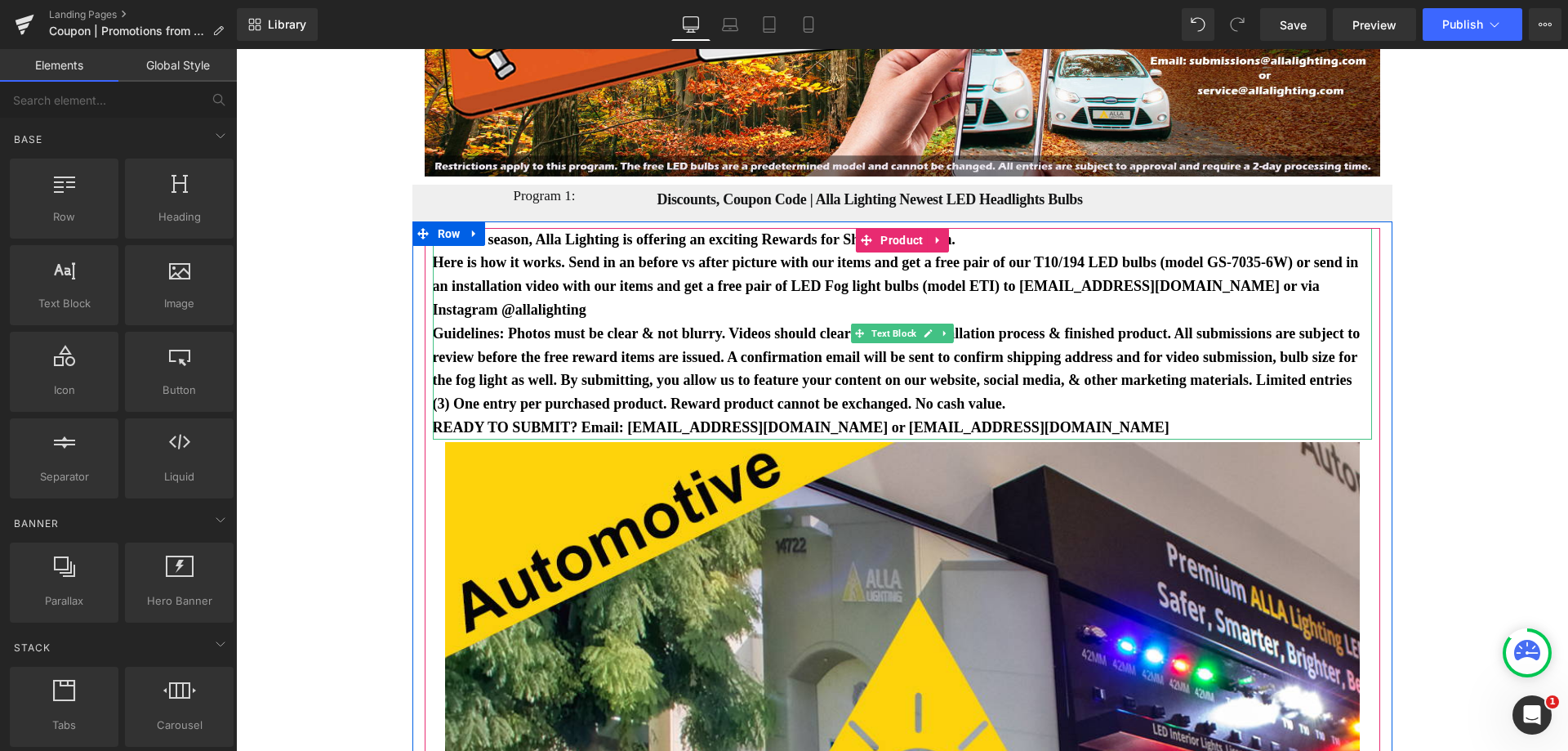
click at [545, 330] on span "Guidelines: Photos must be clear & not blurry. Videos should clearly show the i…" at bounding box center [897, 368] width 927 height 87
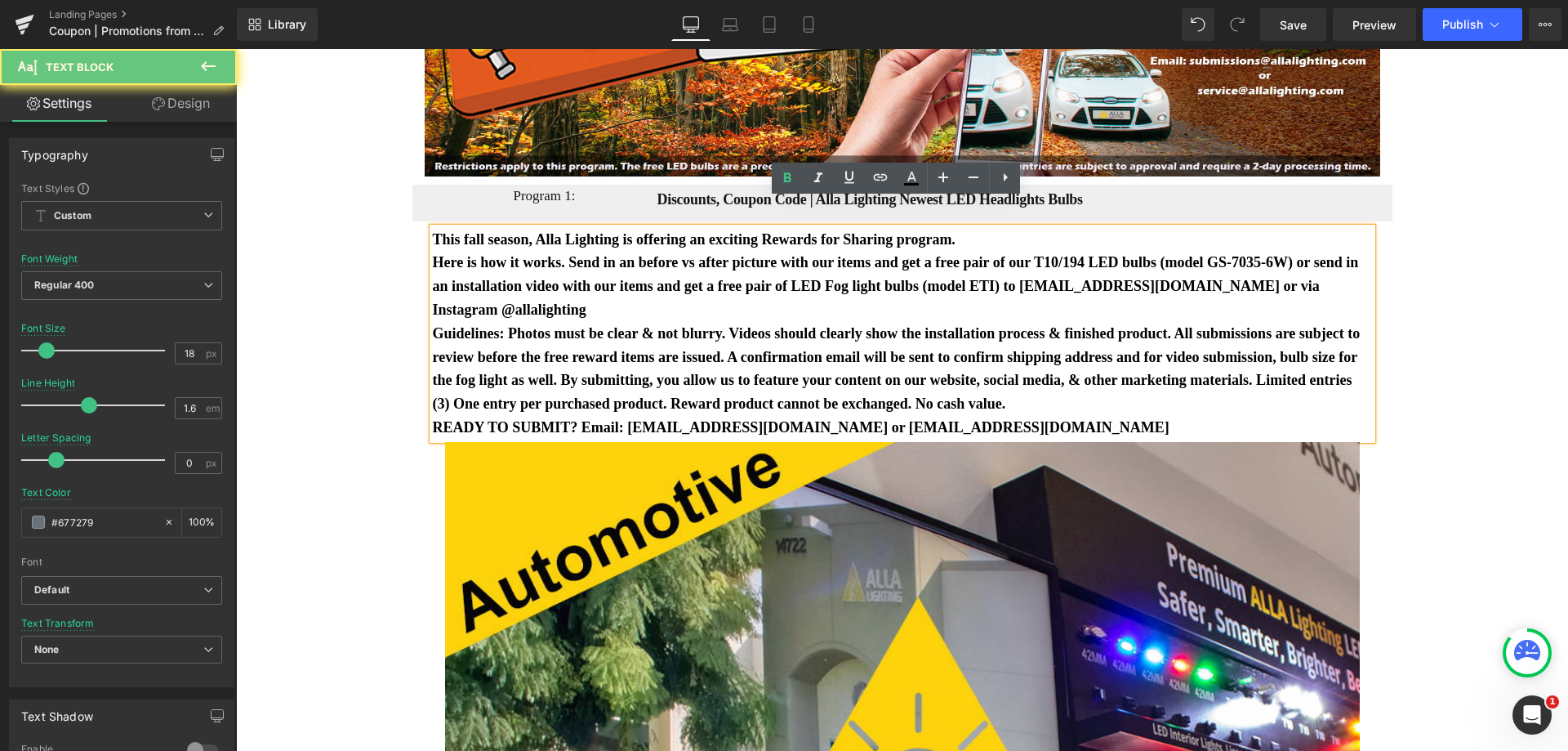
click at [596, 325] on span "Guidelines: Photos must be clear & not blurry. Videos should clearly show the i…" at bounding box center [897, 368] width 927 height 87
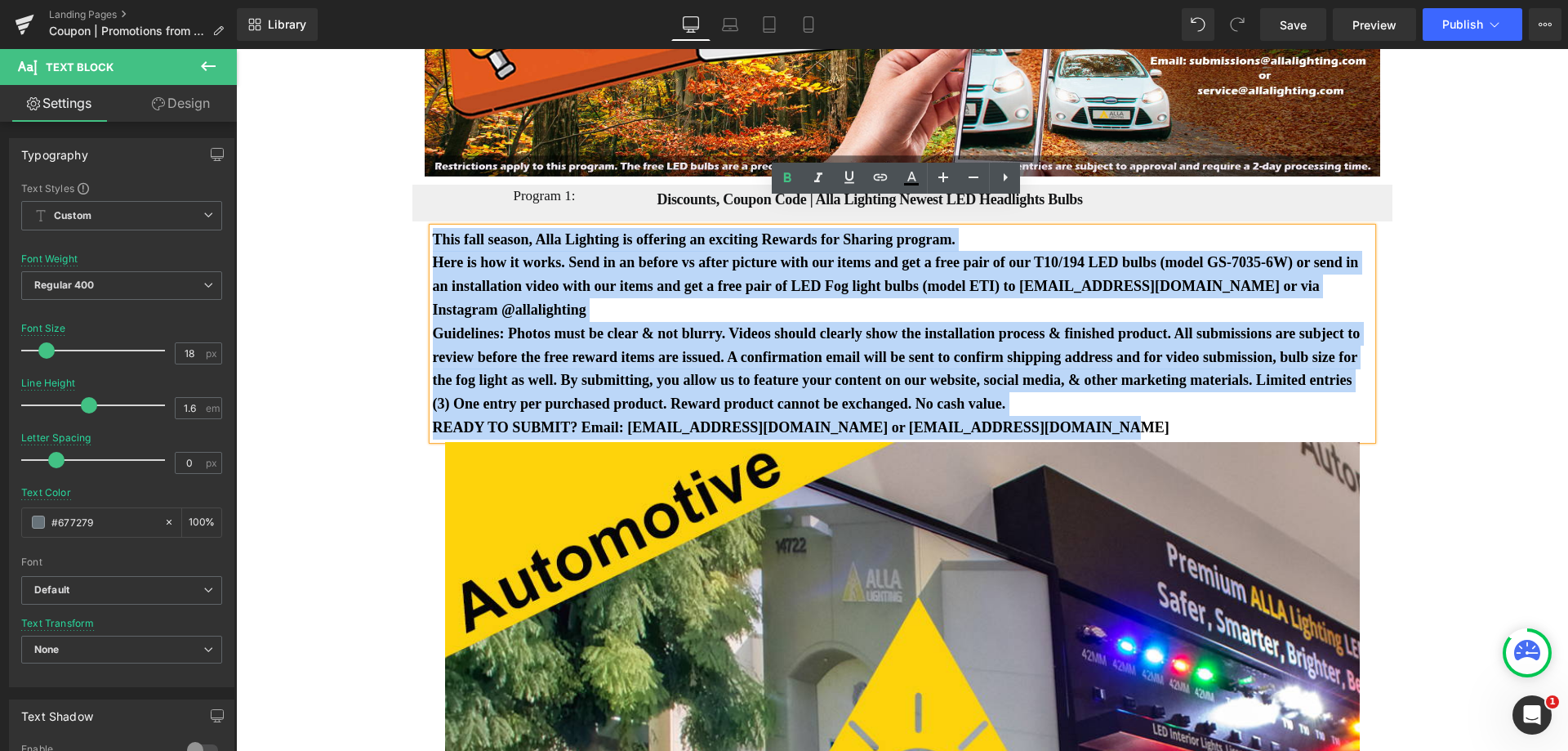
drag, startPoint x: 1002, startPoint y: 401, endPoint x: 415, endPoint y: 215, distance: 615.8
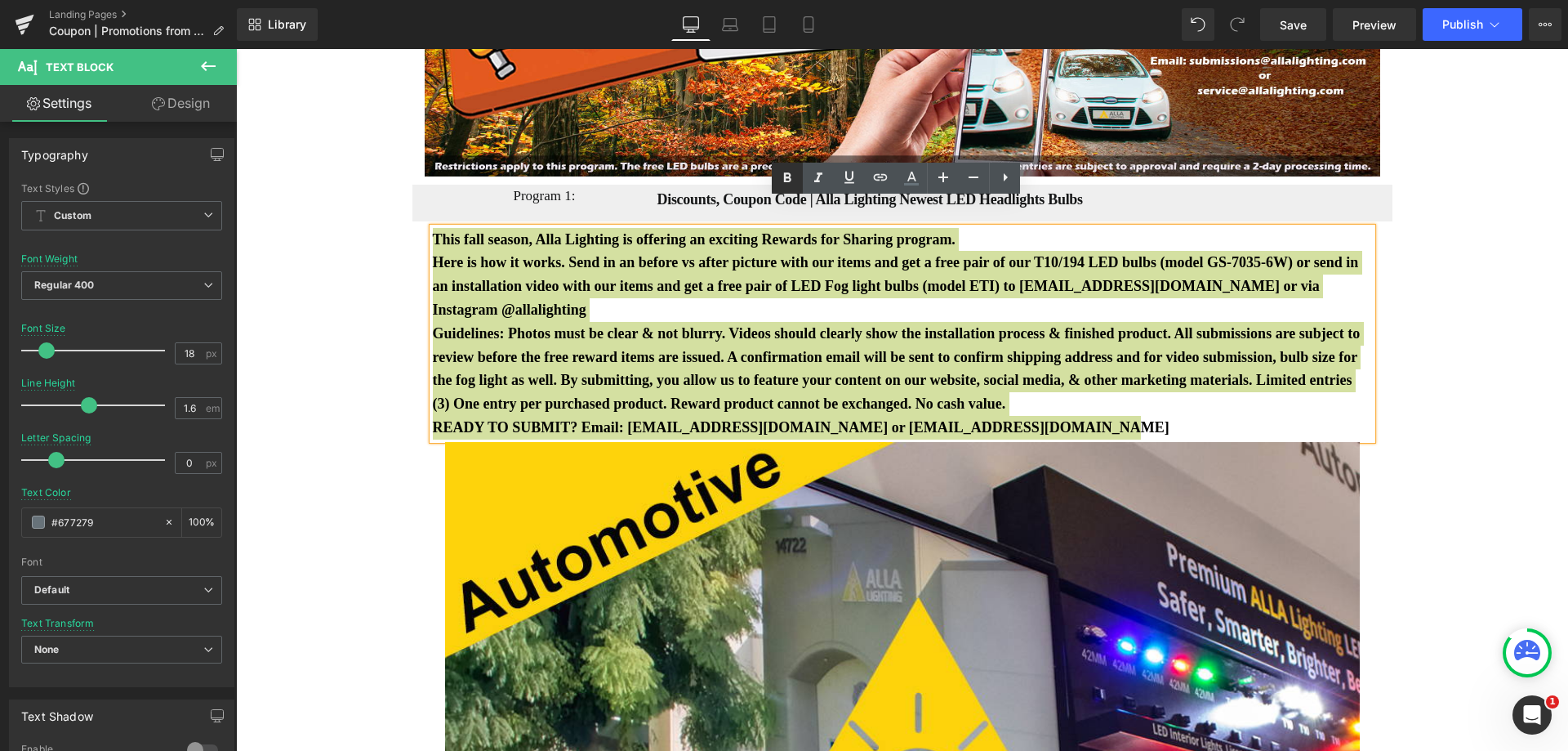
click at [788, 177] on icon at bounding box center [788, 177] width 8 height 10
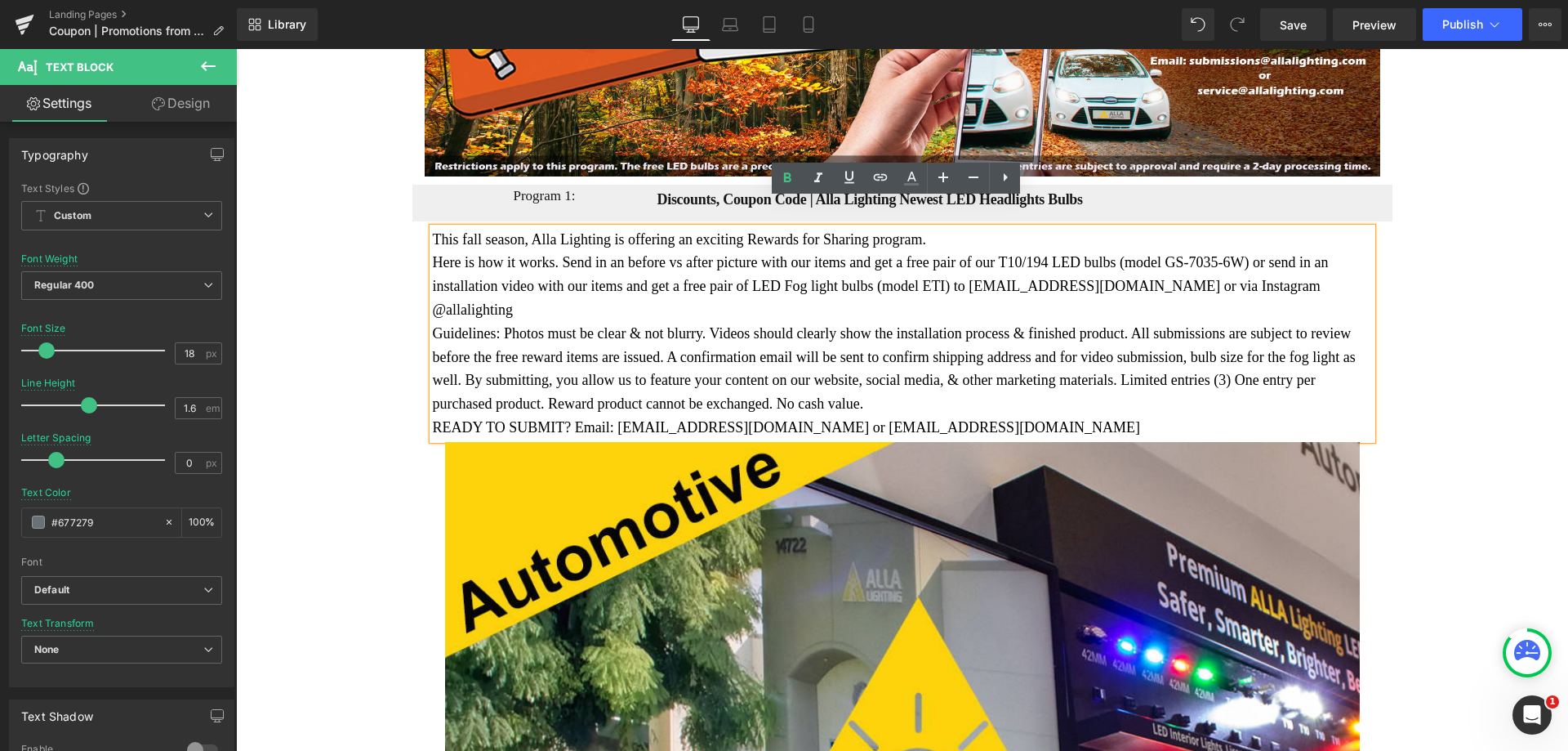
click at [706, 261] on span "Here is how it works. Send in an before vs after picture with our items and get…" at bounding box center [881, 286] width 896 height 64
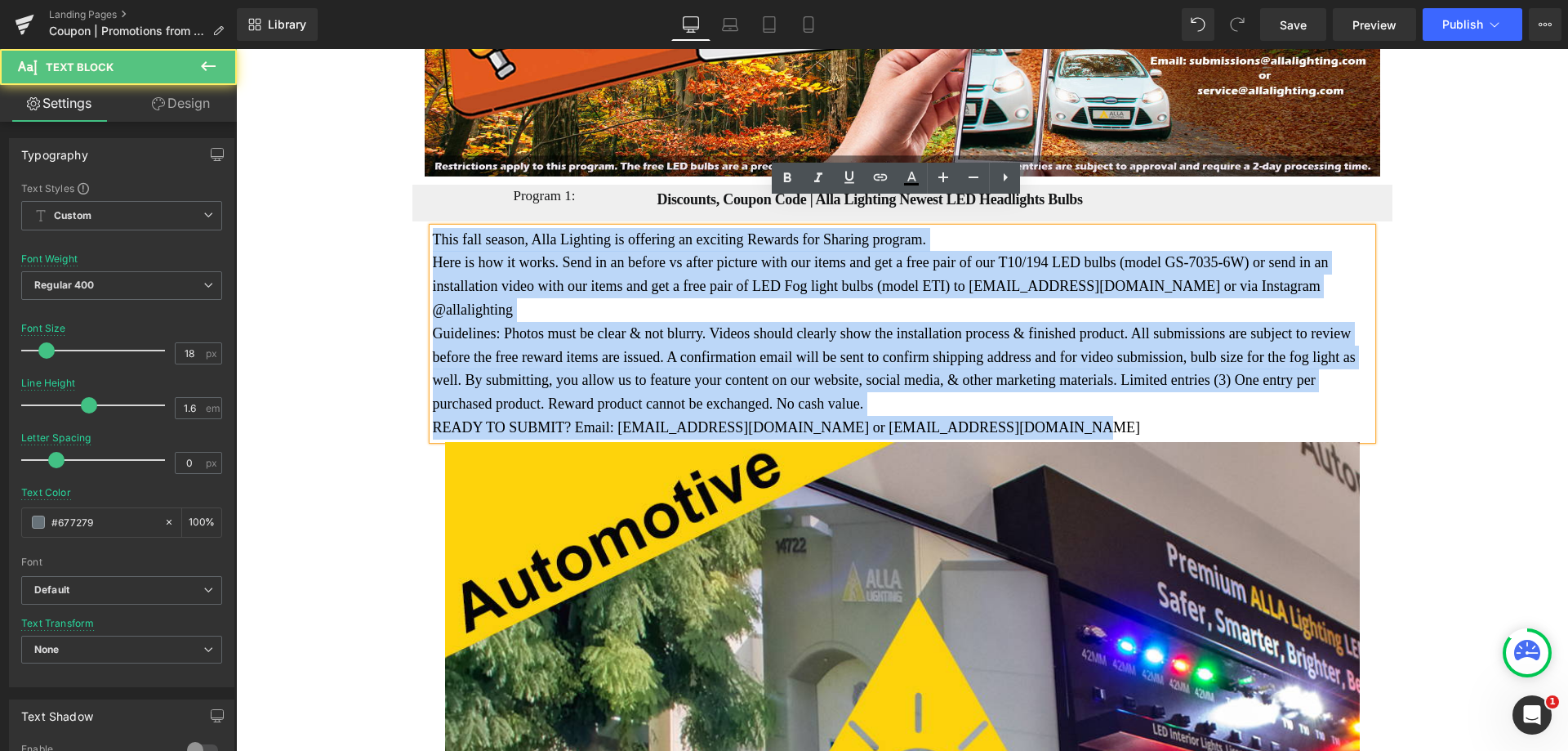
drag, startPoint x: 428, startPoint y: 210, endPoint x: 1019, endPoint y: 376, distance: 613.9
click at [1019, 376] on div "This fall season, Alla Lighting is offering an exciting Rewards for Sharing pro…" at bounding box center [903, 333] width 939 height 211
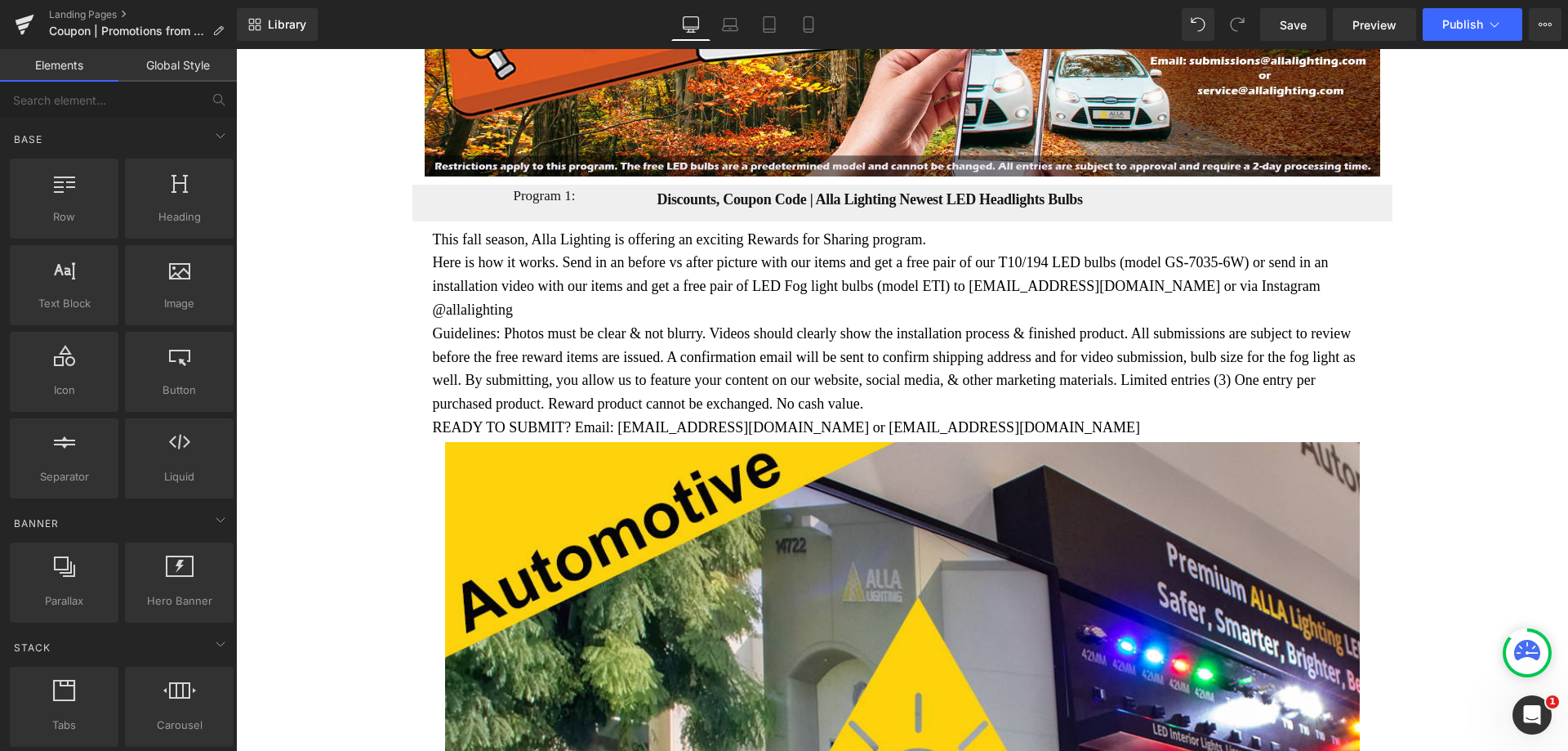
click at [486, 322] on p "Guidelines: Photos must be clear & not blurry. Videos should clearly show the i…" at bounding box center [903, 369] width 939 height 94
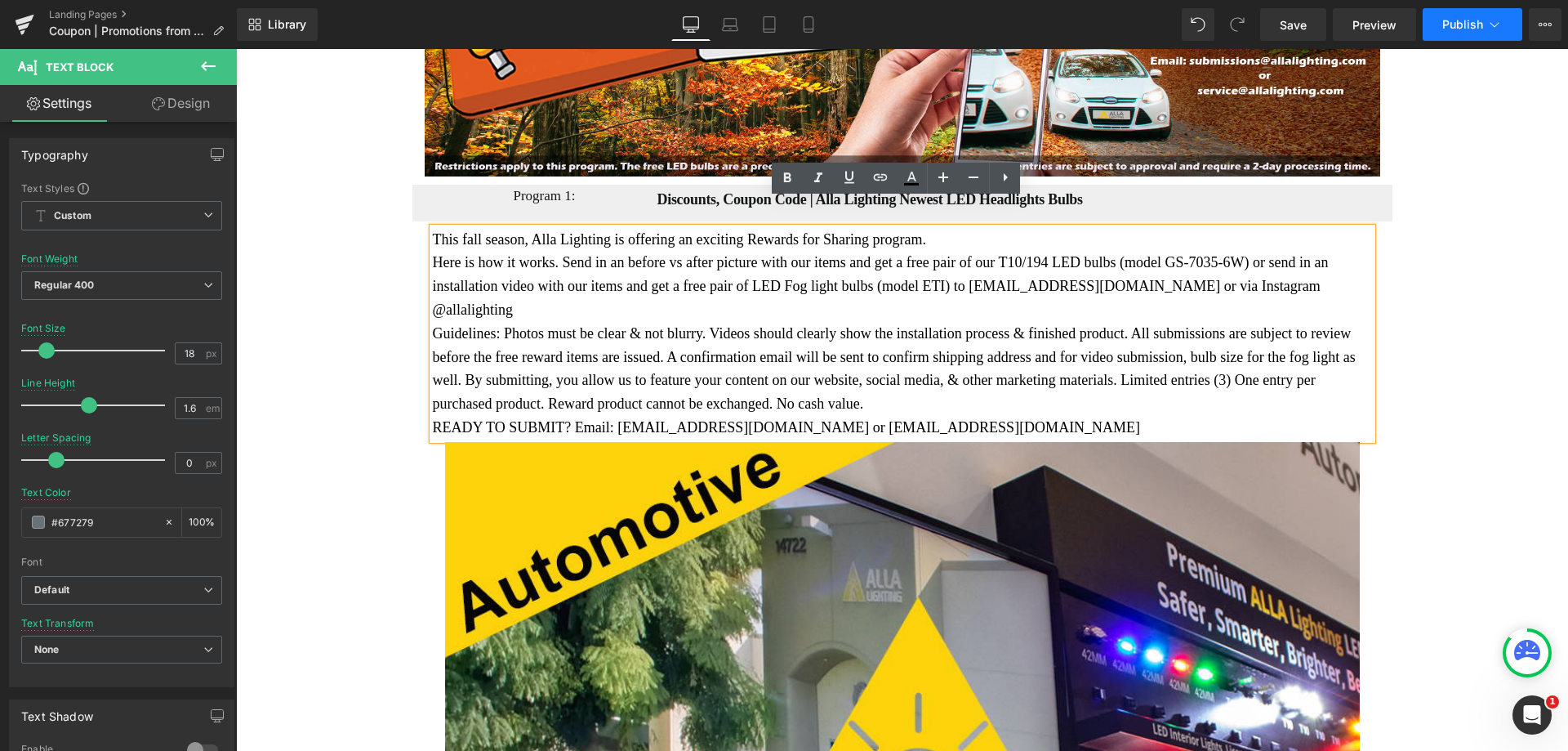
click at [1459, 29] on span "Publish" at bounding box center [1463, 25] width 41 height 13
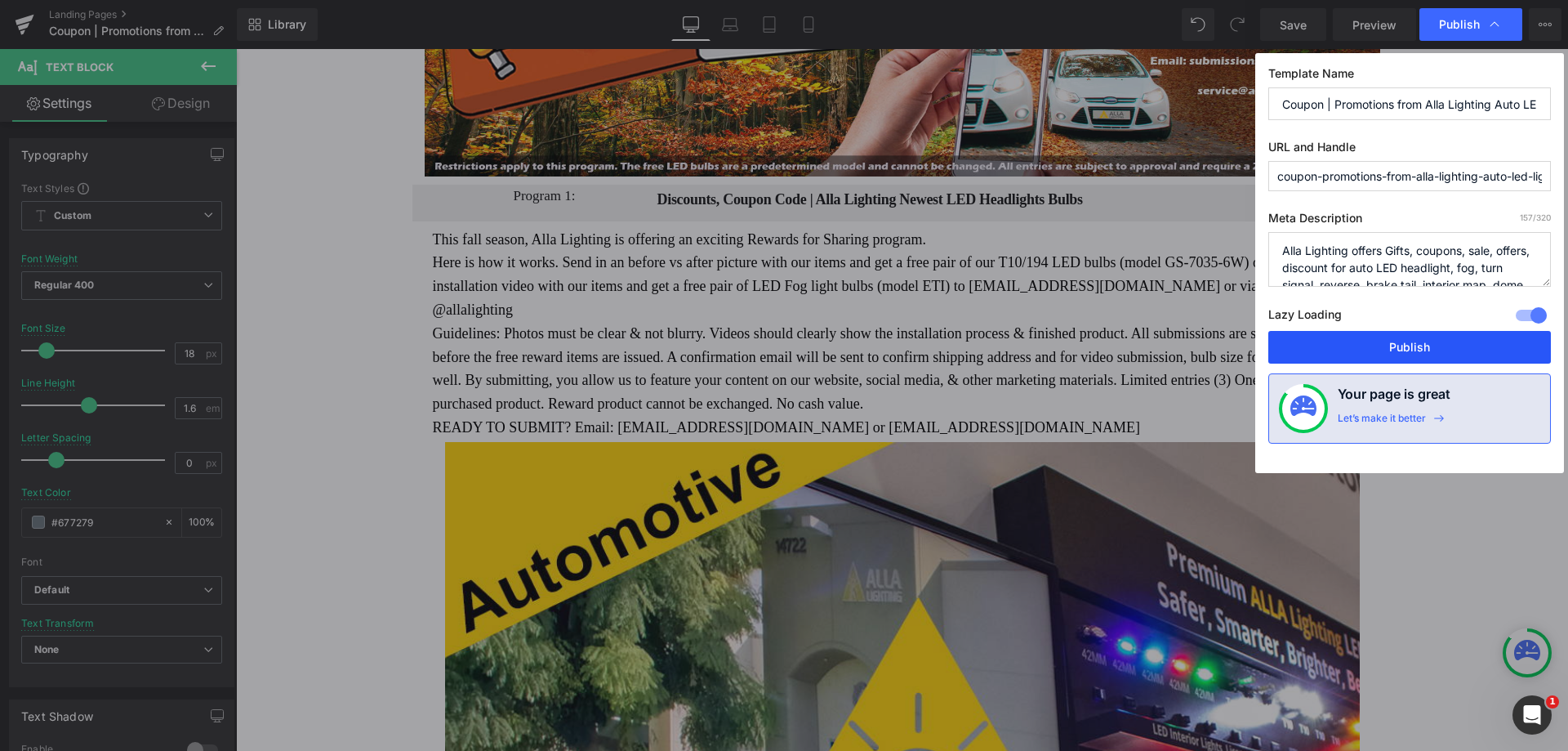
drag, startPoint x: 1409, startPoint y: 338, endPoint x: 1106, endPoint y: 277, distance: 309.1
click at [1409, 338] on button "Publish" at bounding box center [1410, 347] width 283 height 33
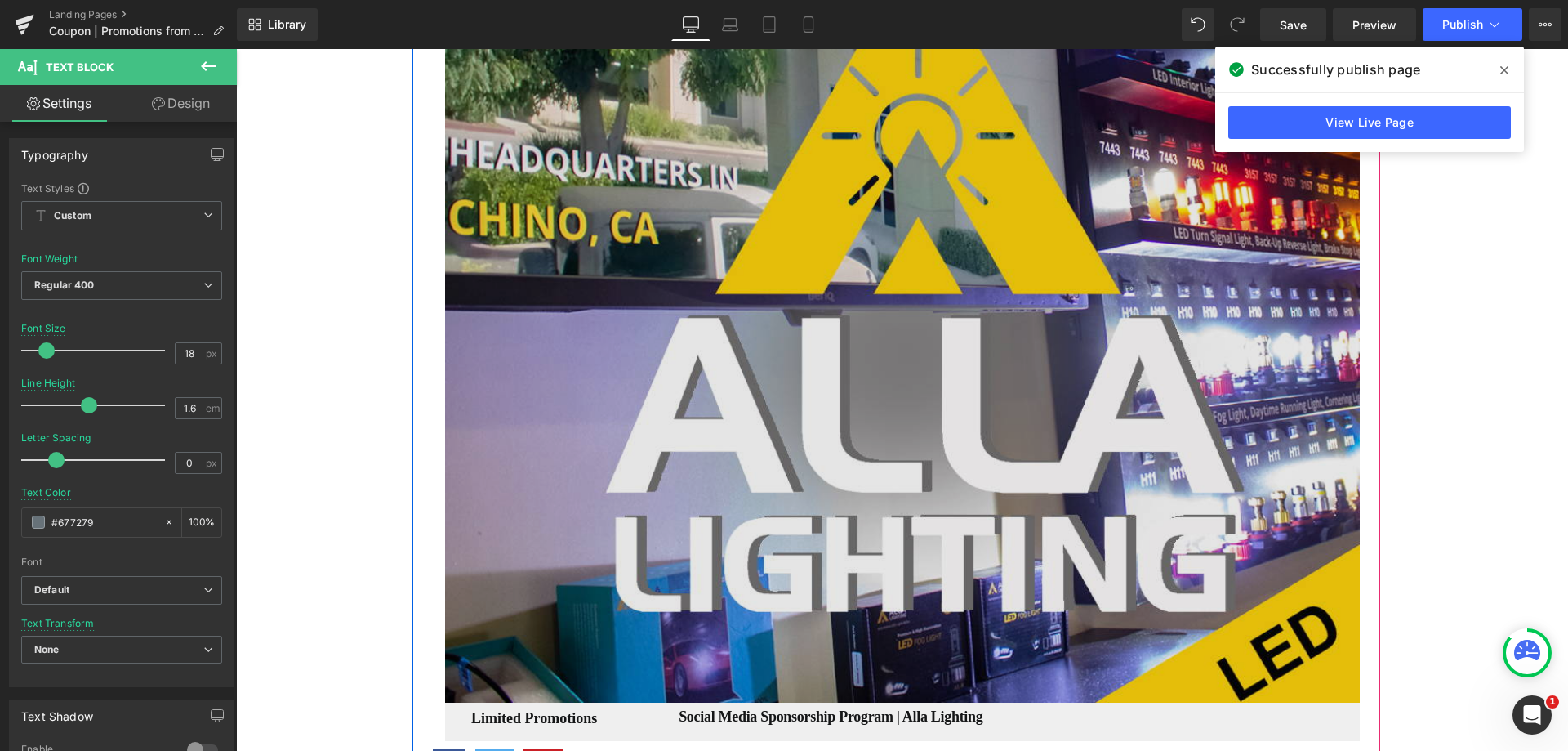
scroll to position [1103, 0]
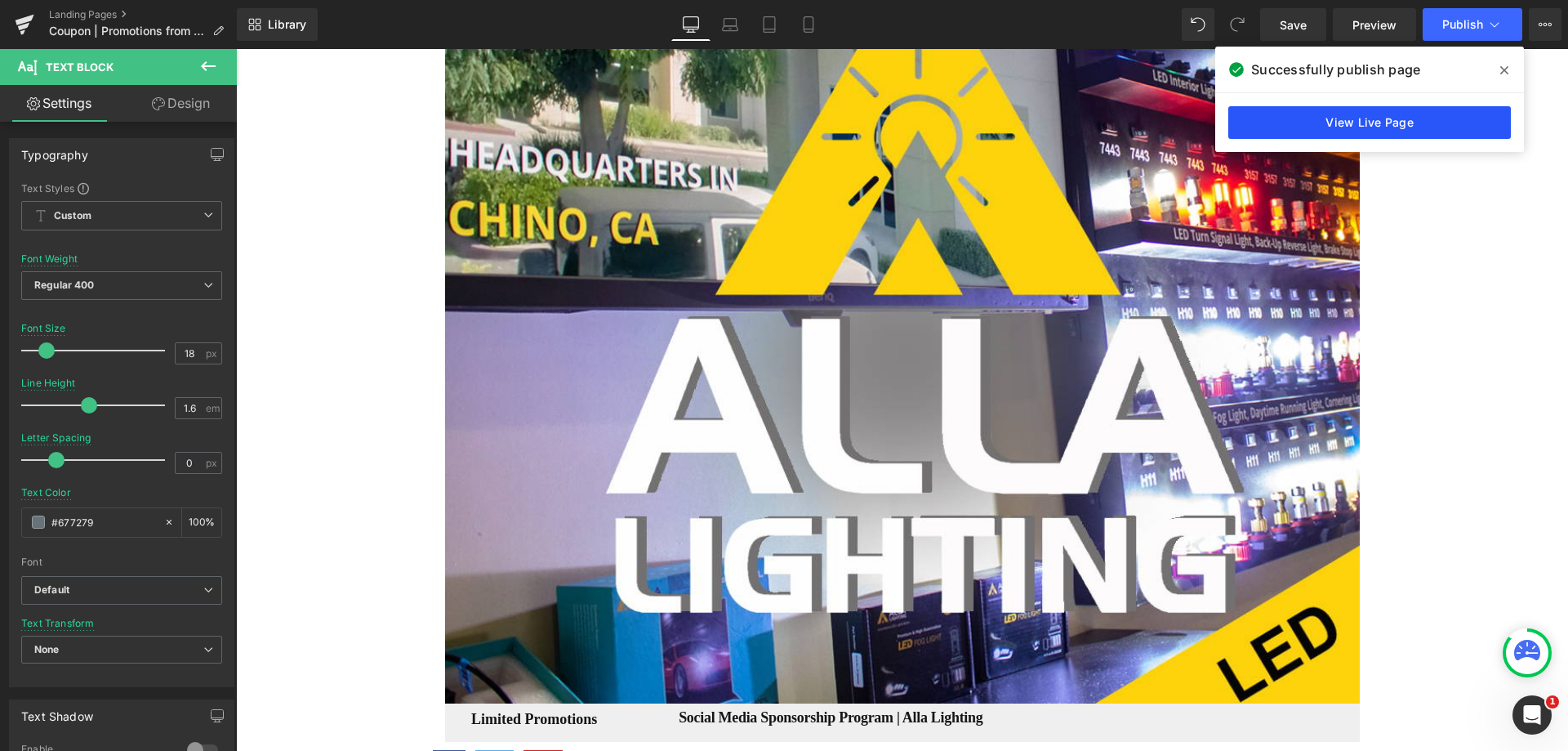
click at [1330, 122] on link "View Live Page" at bounding box center [1370, 122] width 283 height 33
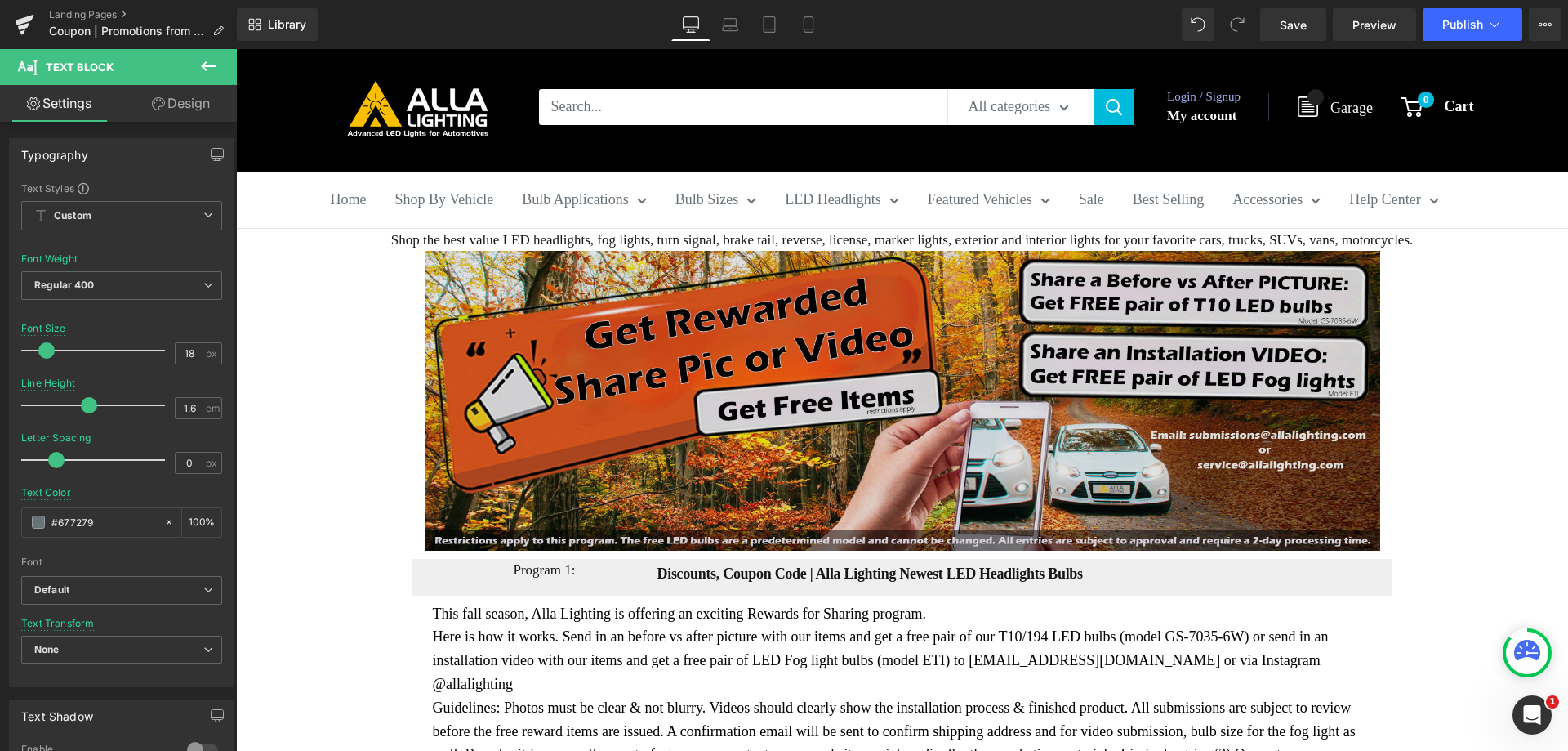
scroll to position [41, 0]
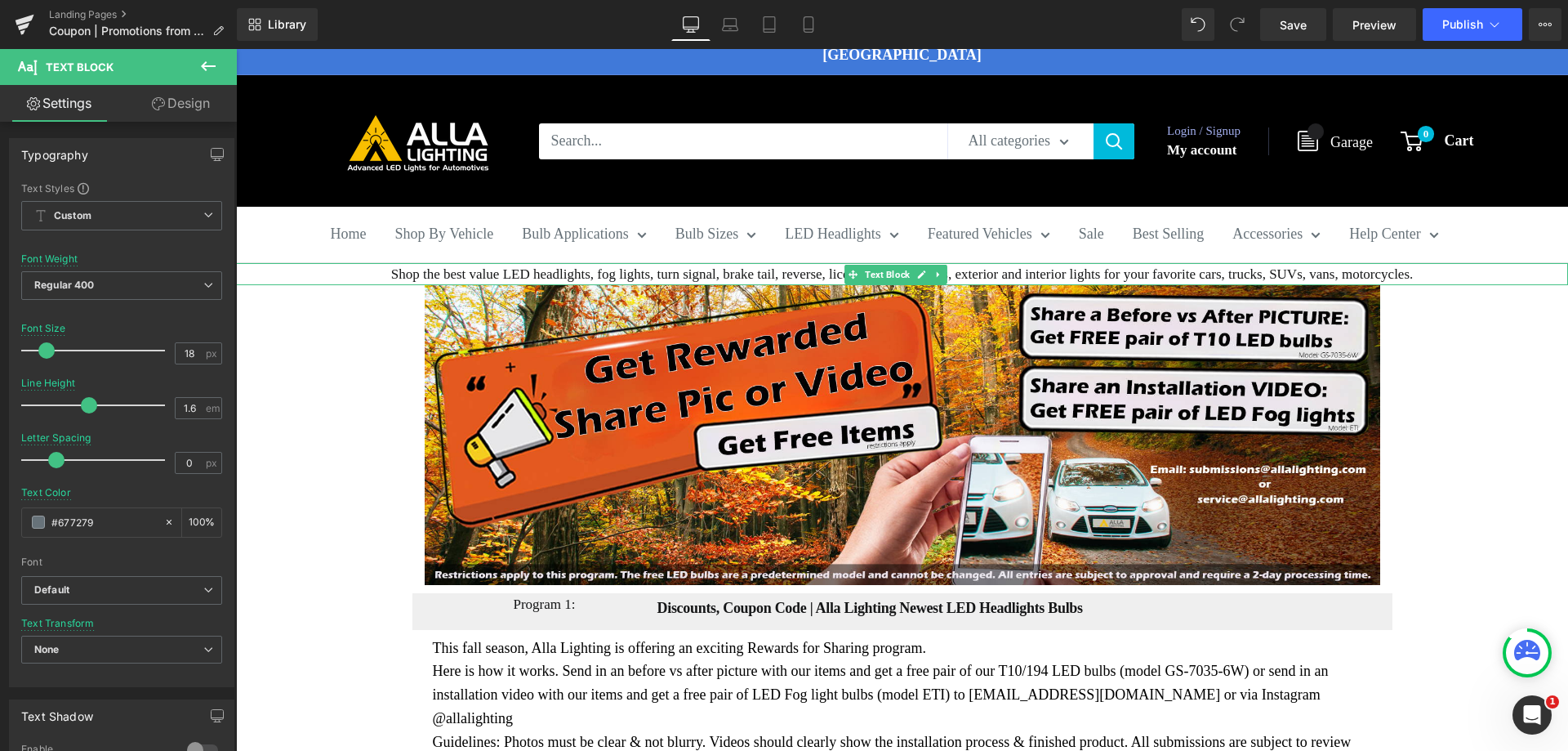
click at [538, 263] on p "Shop the best value LED headlights, fog lights, turn signal, brake tail, revers…" at bounding box center [902, 274] width 1332 height 22
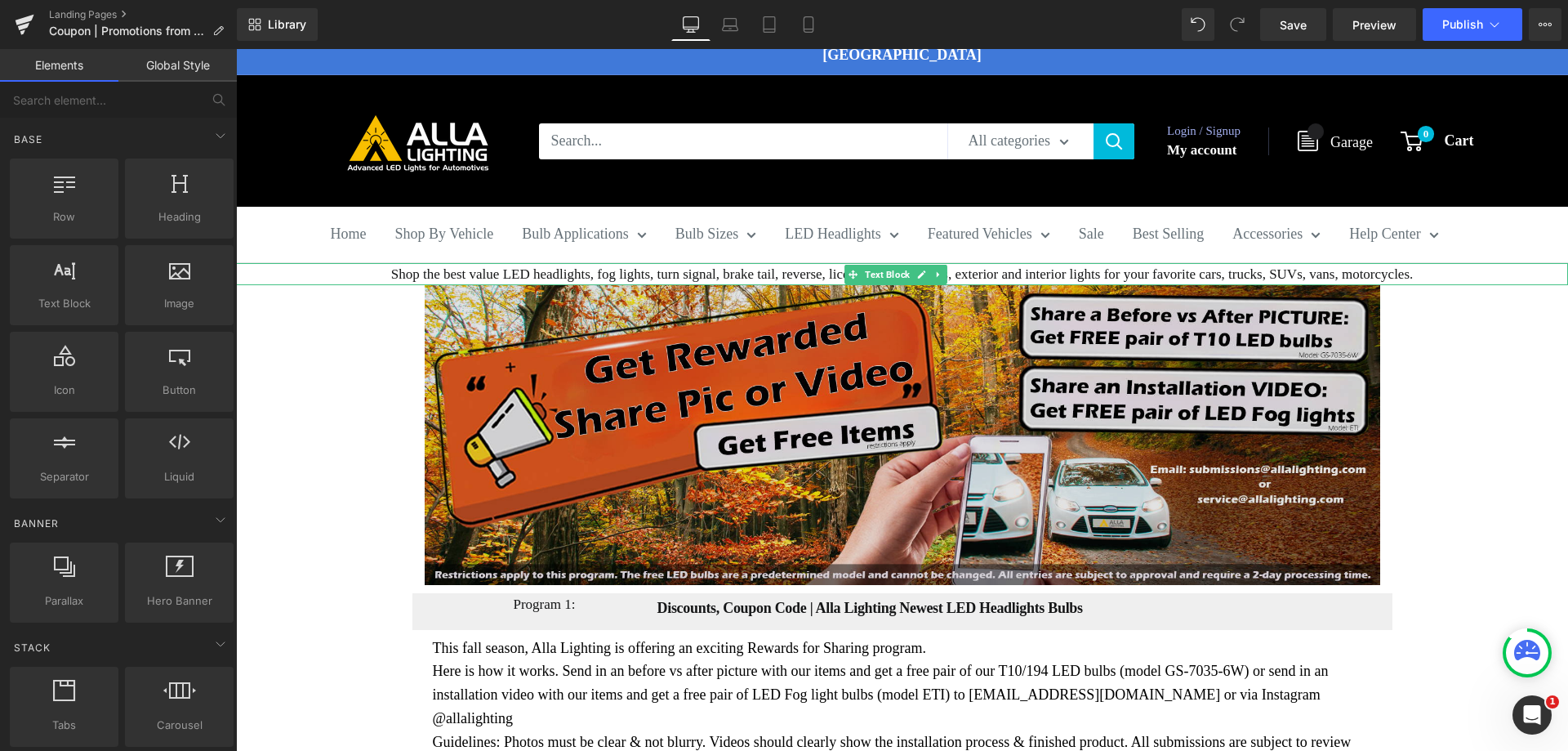
scroll to position [59, 0]
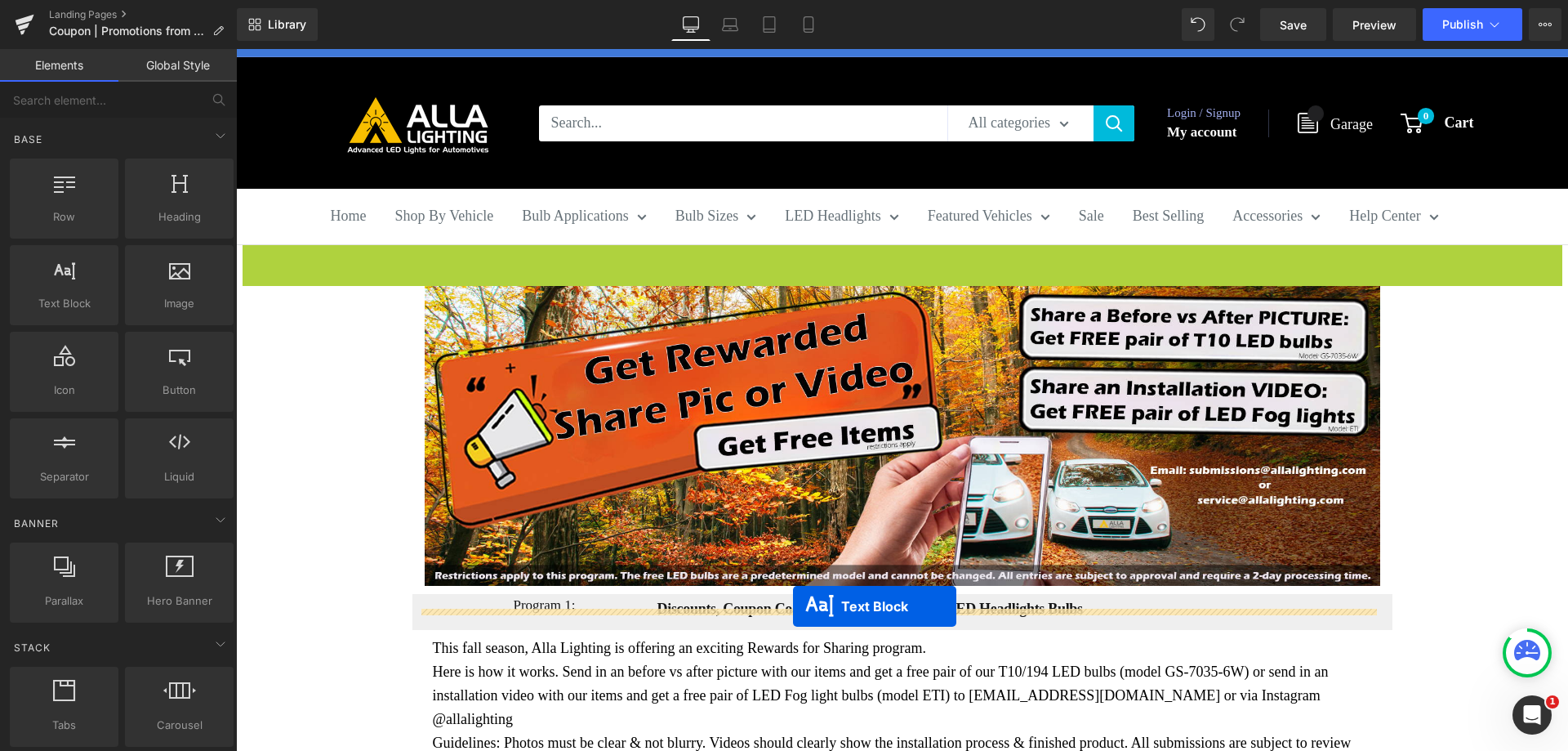
drag, startPoint x: 855, startPoint y: 244, endPoint x: 793, endPoint y: 607, distance: 368.3
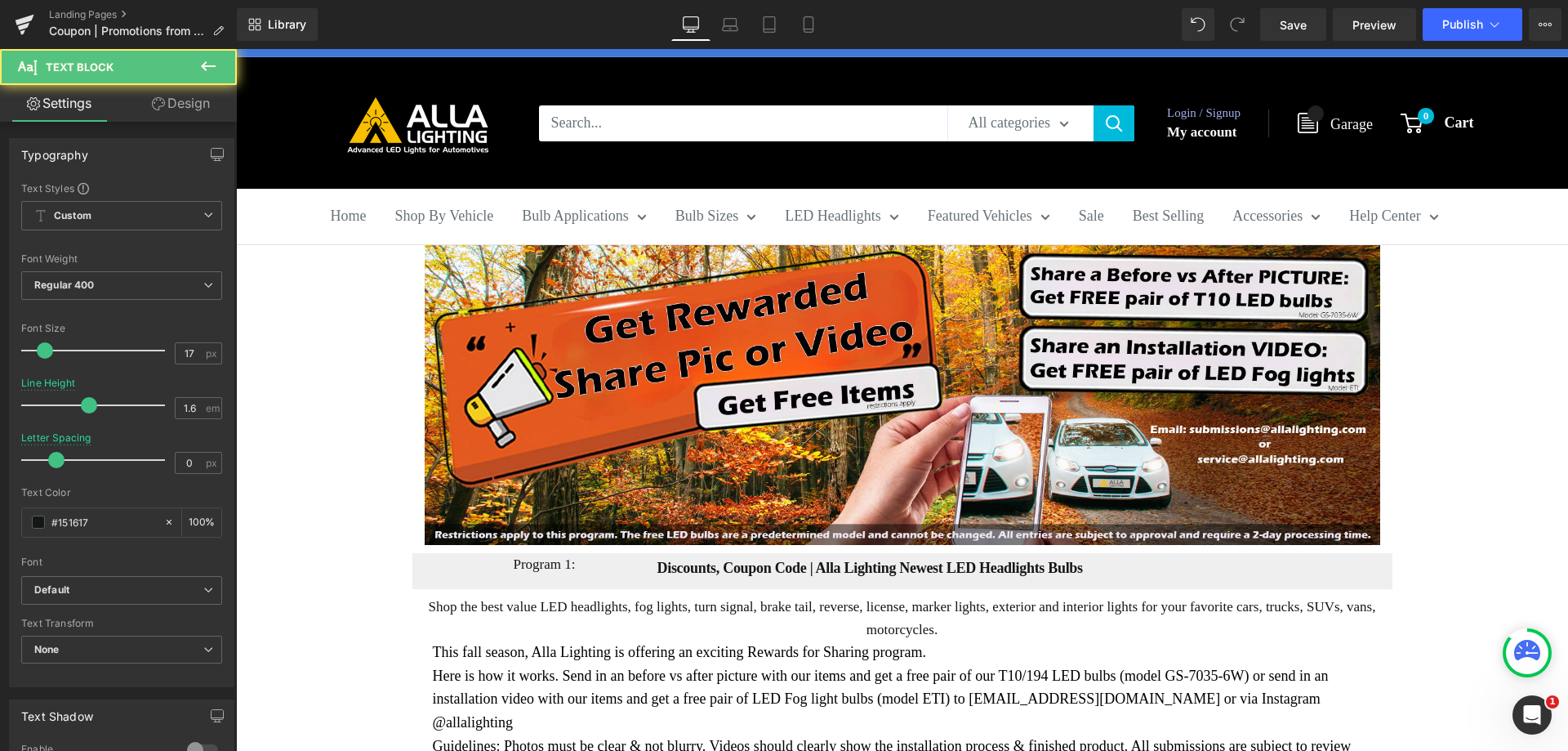
scroll to position [18, 0]
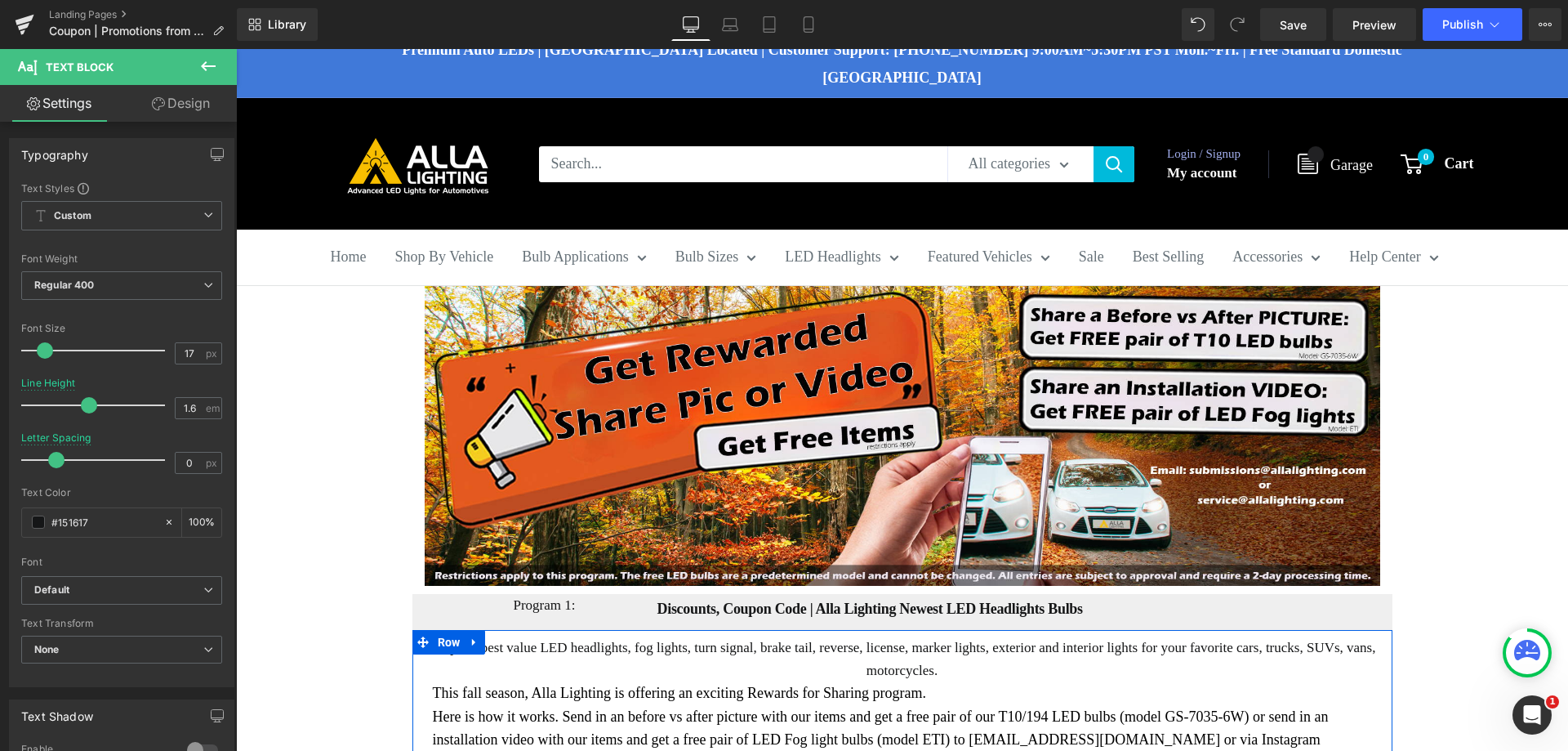
click at [758, 645] on p "Shop the best value LED headlights, fog lights, turn signal, brake tail, revers…" at bounding box center [902, 658] width 955 height 44
click at [642, 636] on p "Shop the best value LED headlights, fog lights, turn signal, brake tail, revers…" at bounding box center [902, 658] width 955 height 44
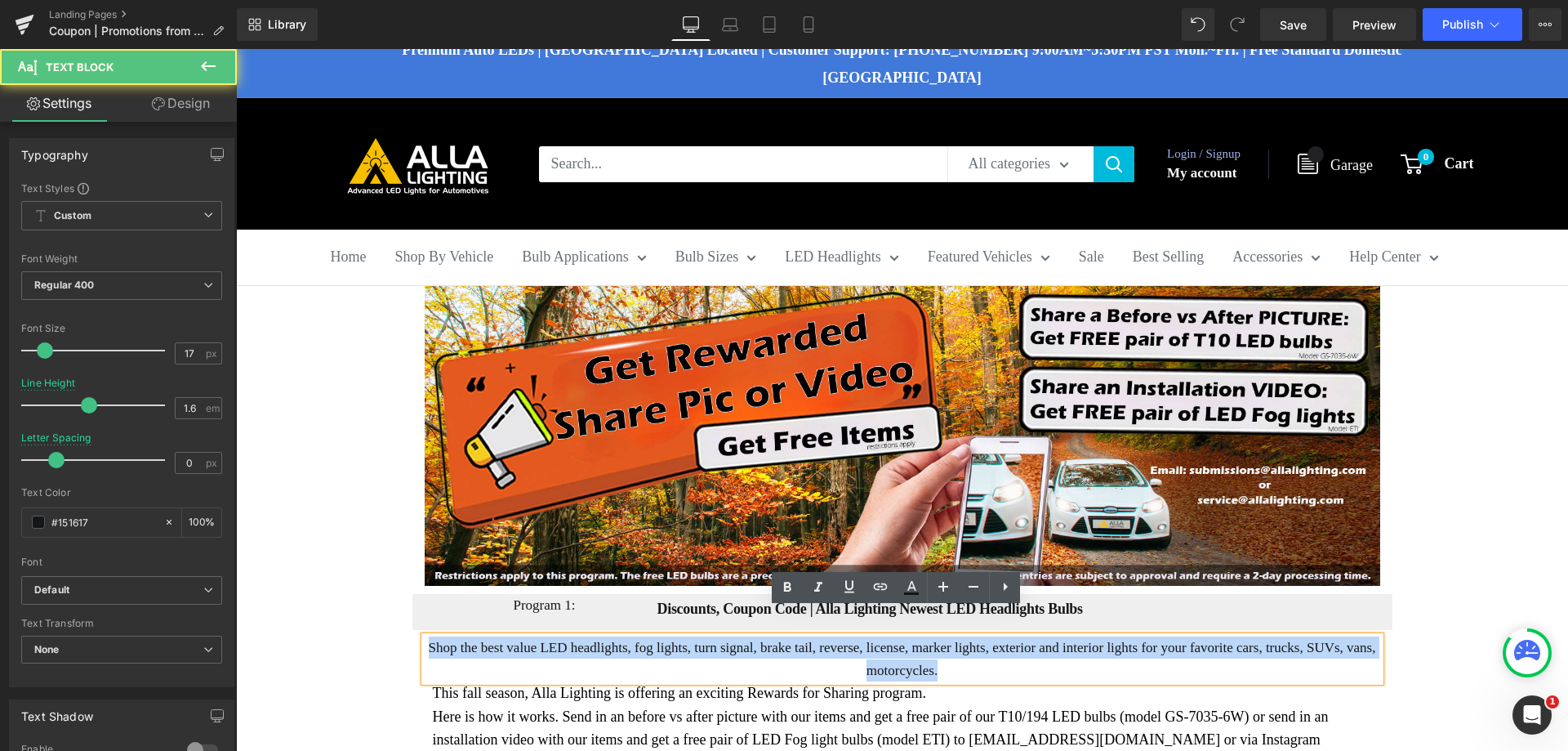
drag, startPoint x: 947, startPoint y: 647, endPoint x: 328, endPoint y: 590, distance: 621.6
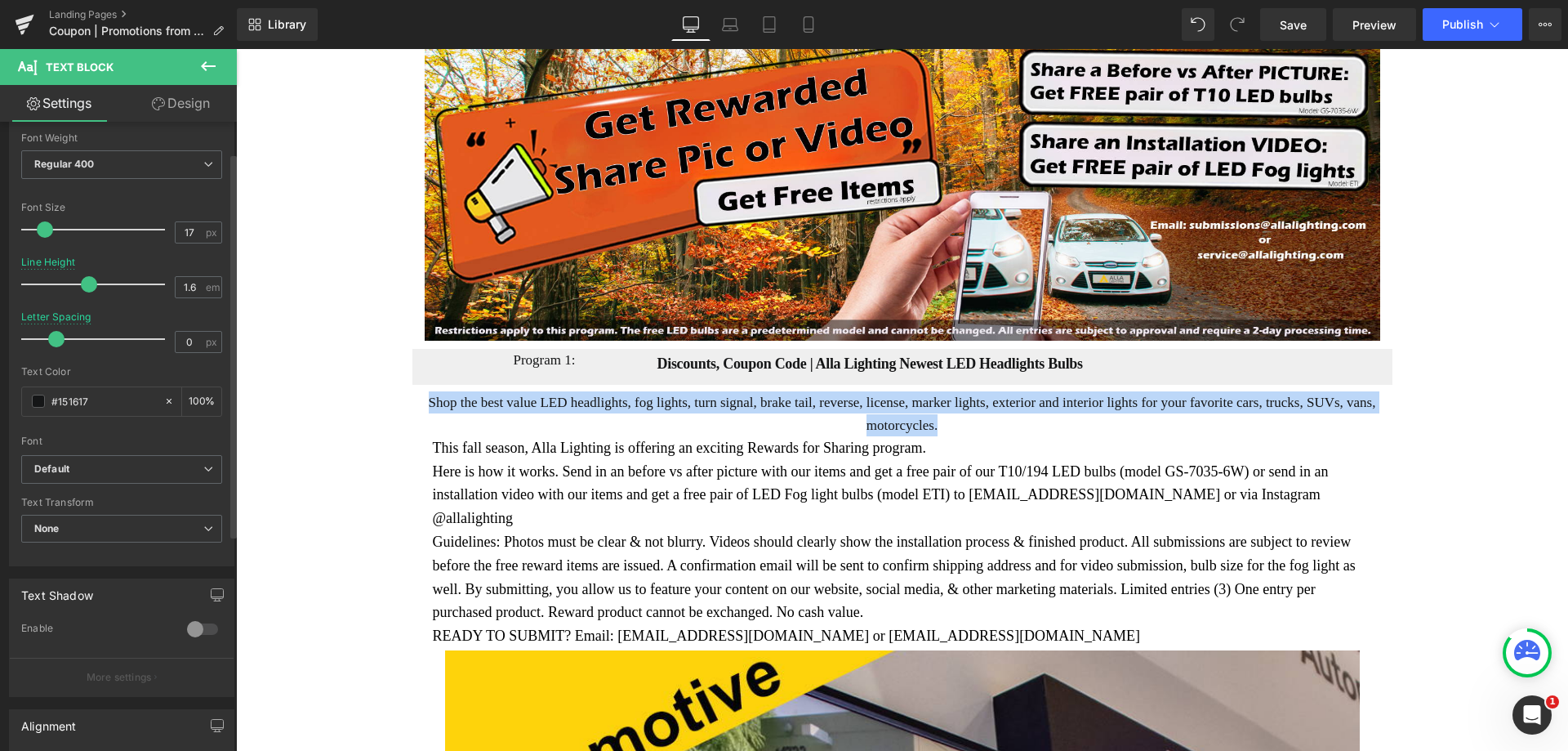
scroll to position [245, 0]
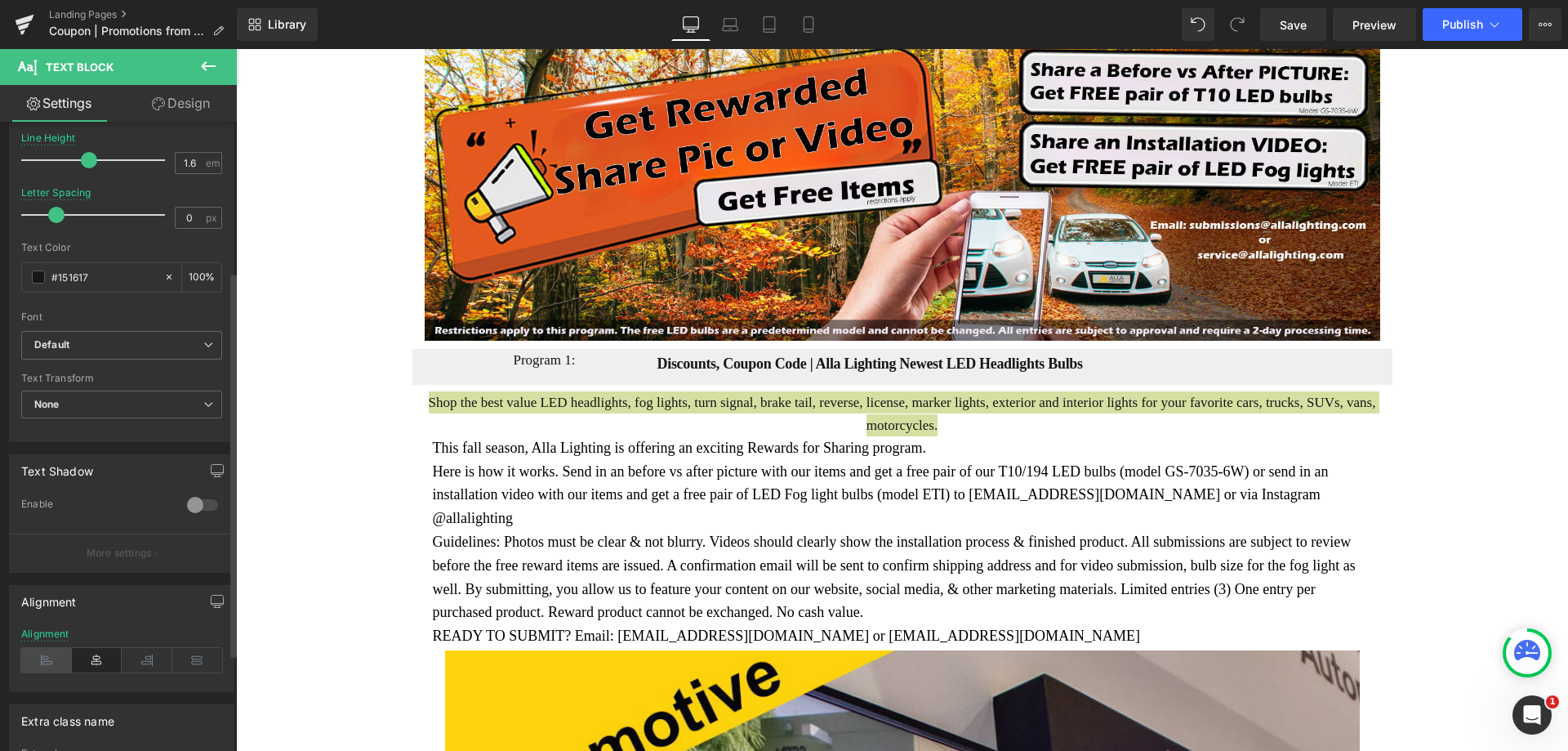
click at [43, 659] on icon at bounding box center [46, 660] width 51 height 25
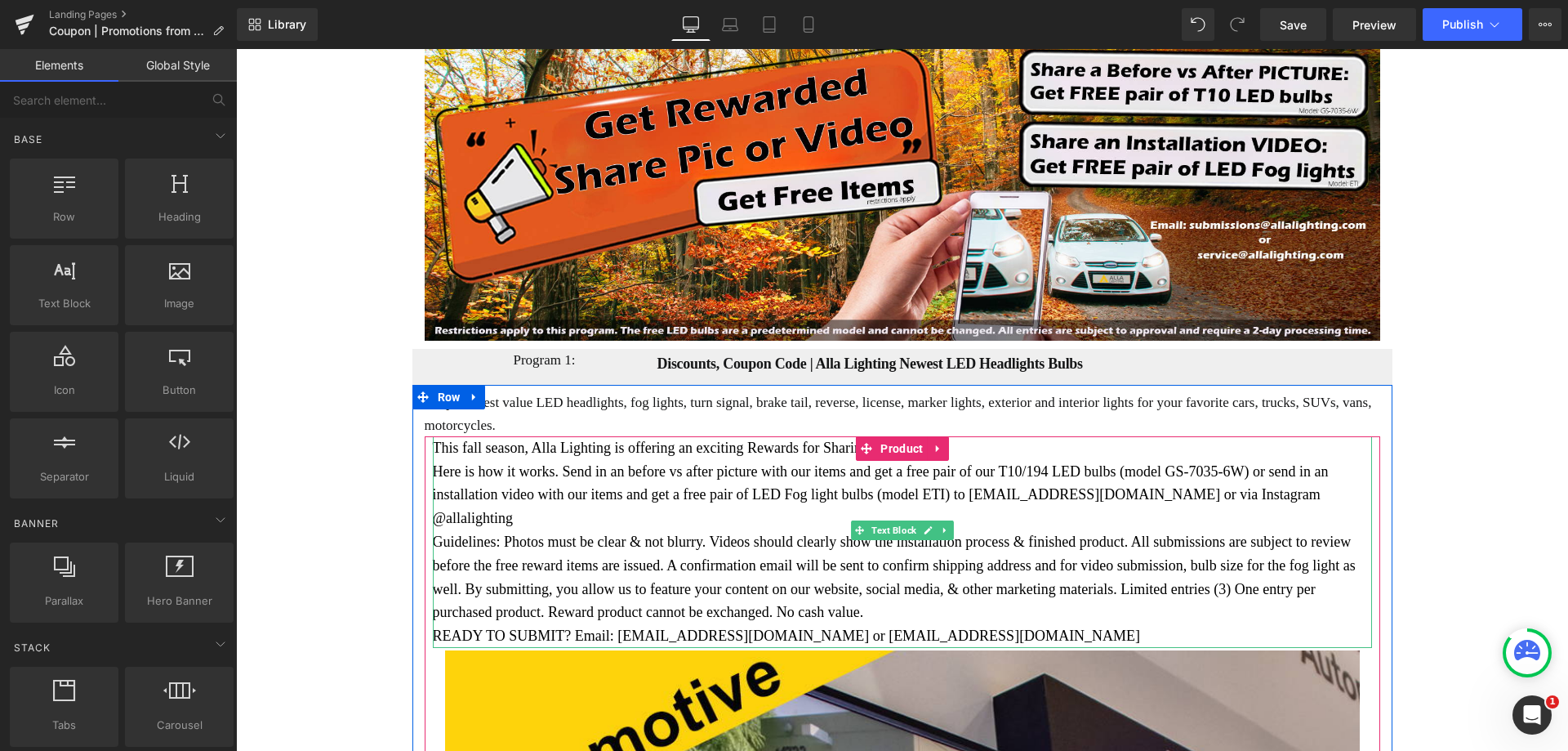
click at [667, 463] on span "Here is how it works. Send in an before vs after picture with our items and get…" at bounding box center [881, 495] width 896 height 64
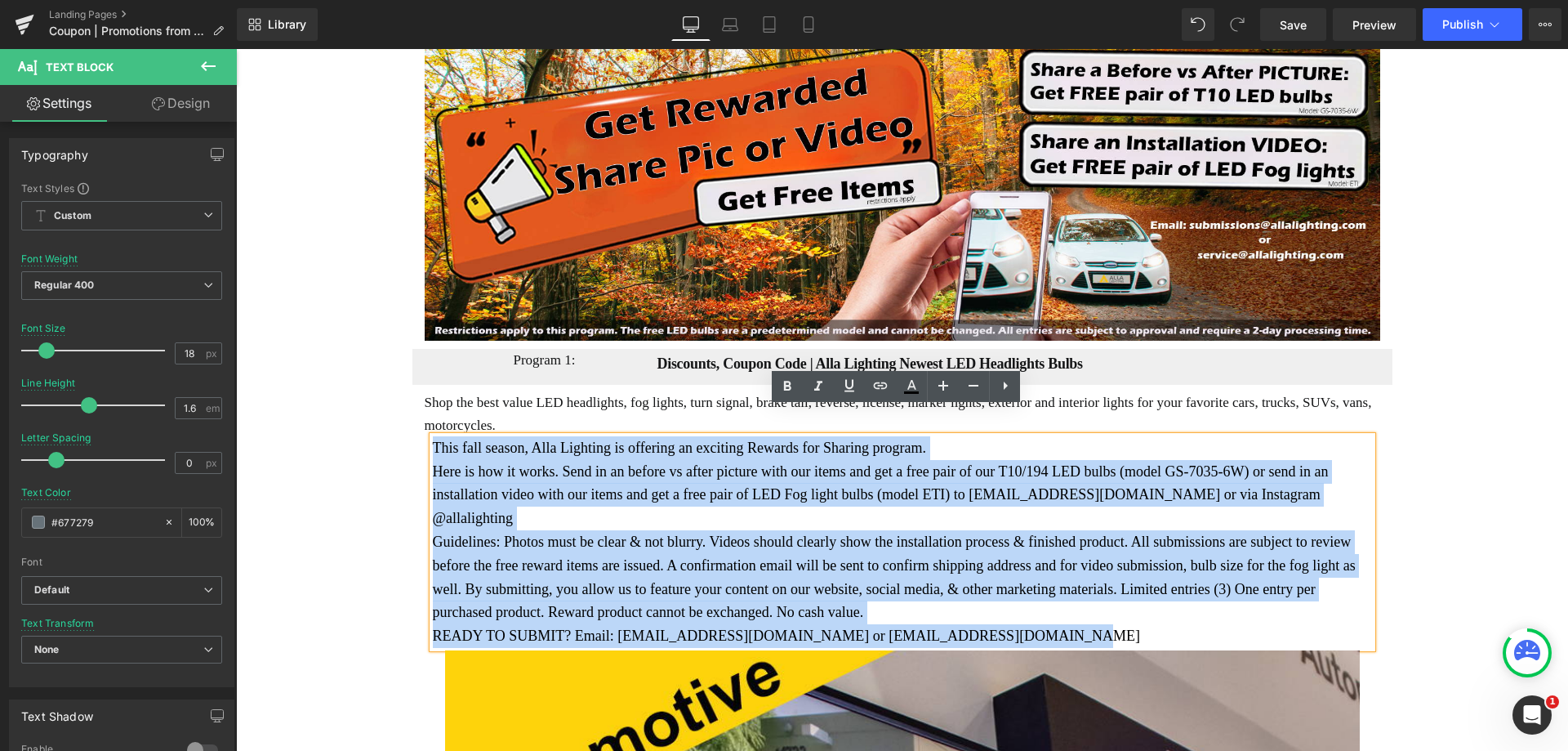
drag, startPoint x: 426, startPoint y: 417, endPoint x: 1004, endPoint y: 586, distance: 602.2
click at [1004, 586] on div "This fall season, Alla Lighting is offering an exciting Rewards for Sharing pro…" at bounding box center [903, 541] width 939 height 211
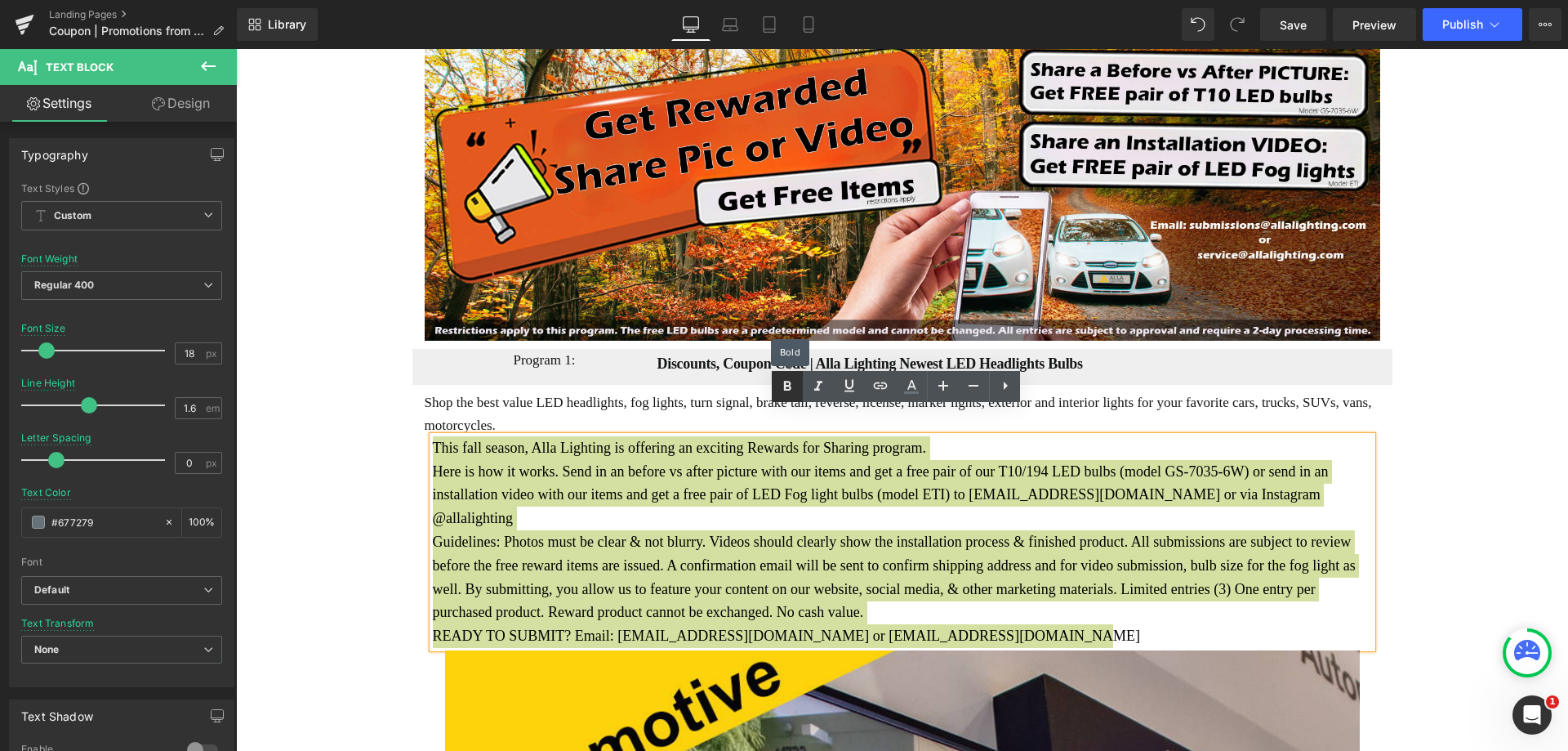
click at [791, 387] on icon at bounding box center [788, 386] width 8 height 10
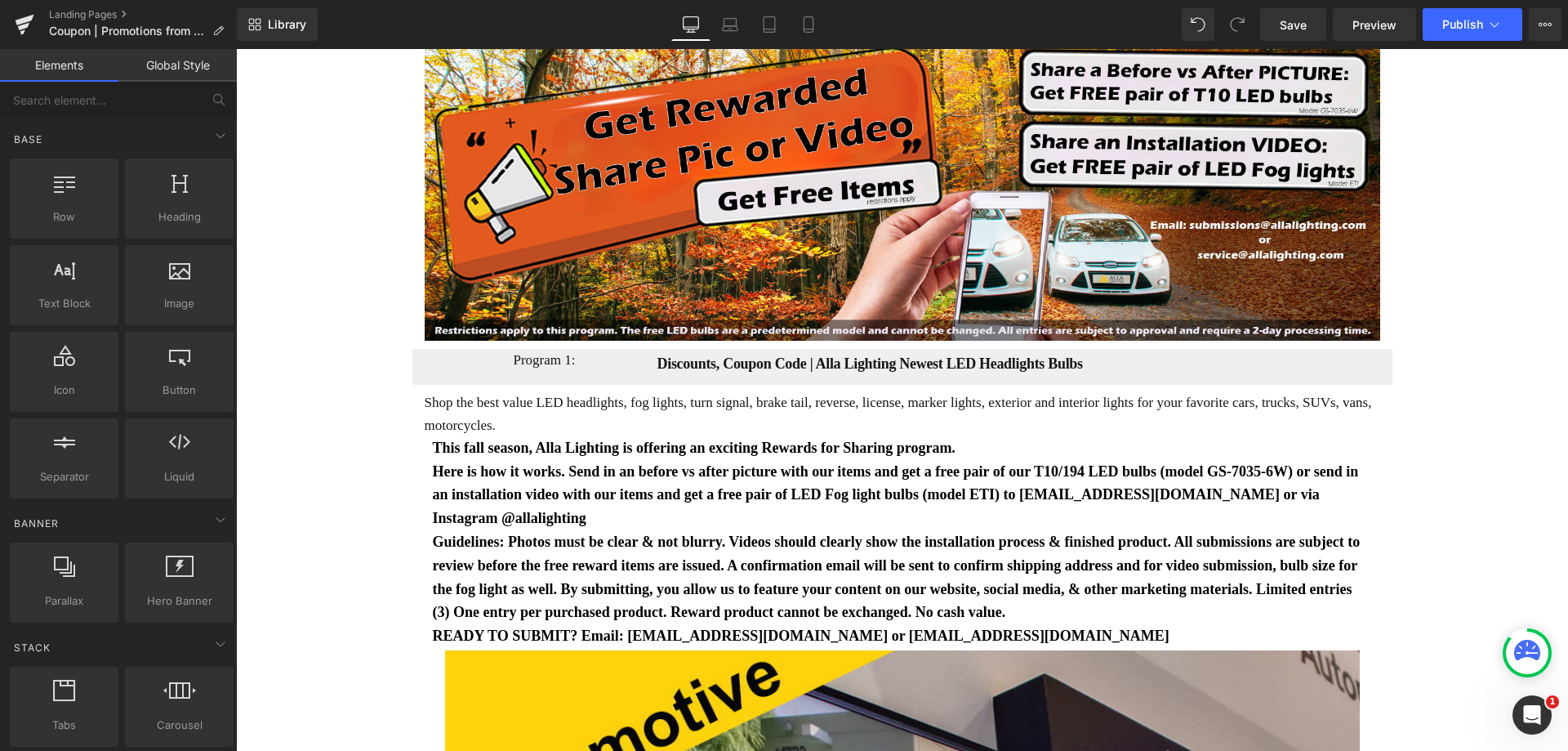
click at [438, 463] on span "Here is how it works. Send in an before vs after picture with our items and get…" at bounding box center [896, 495] width 926 height 64
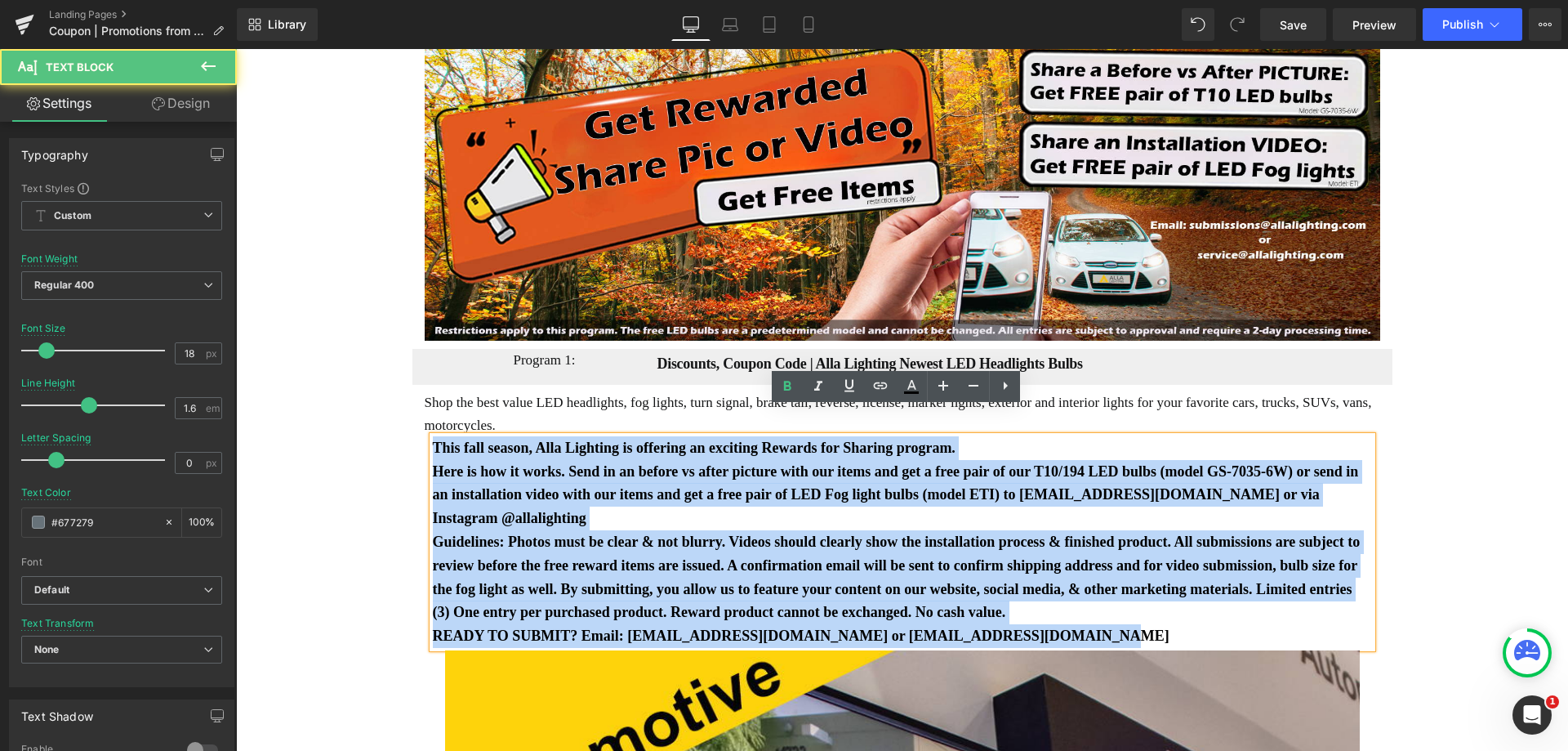
drag, startPoint x: 427, startPoint y: 412, endPoint x: 1024, endPoint y: 614, distance: 630.2
click at [1024, 614] on div "This fall season, Alla Lighting is offering an exciting Rewards for Sharing pro…" at bounding box center [903, 541] width 939 height 211
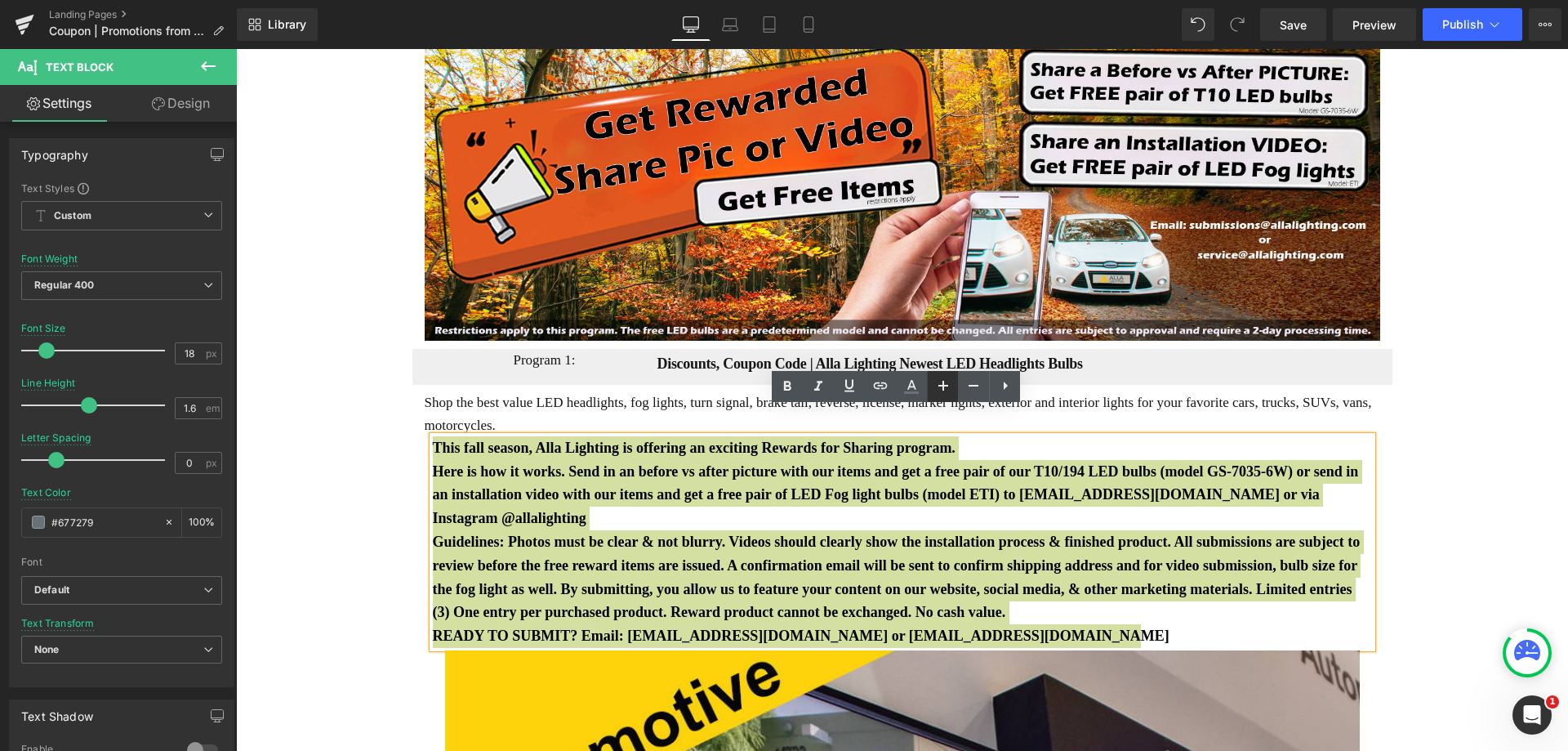
click at [942, 389] on icon at bounding box center [943, 386] width 20 height 20
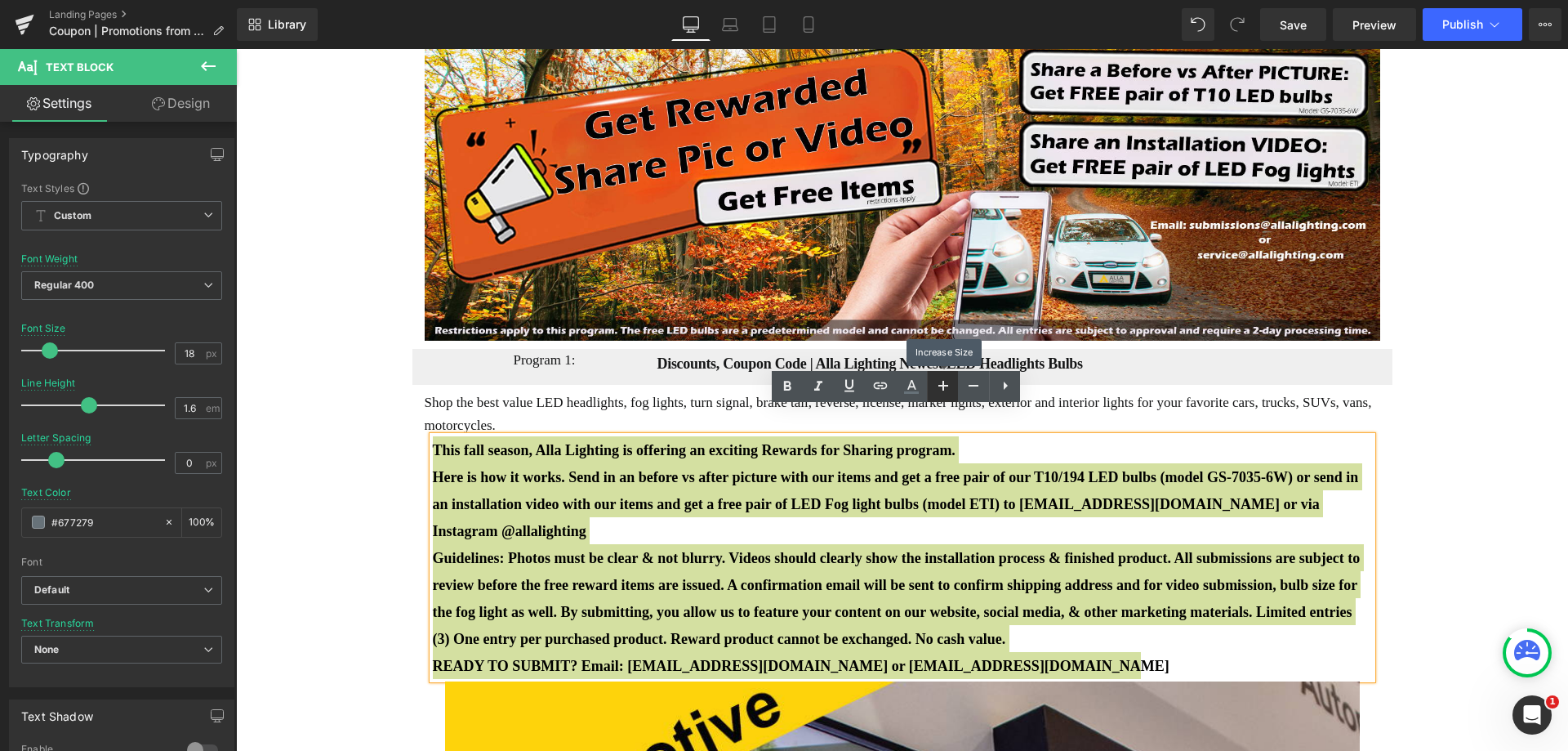
click at [942, 389] on icon at bounding box center [943, 386] width 20 height 20
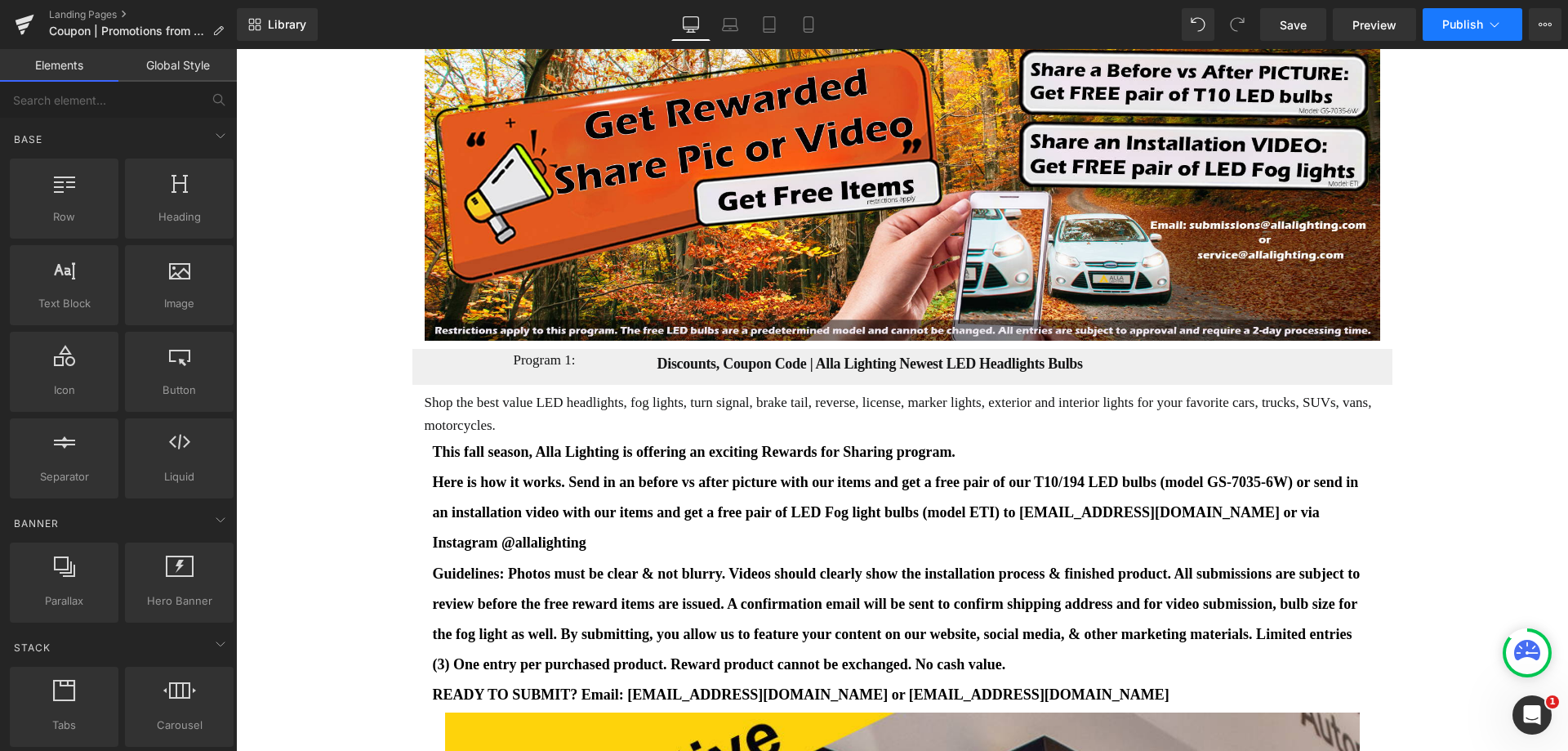
click at [1473, 20] on span "Publish" at bounding box center [1463, 25] width 41 height 13
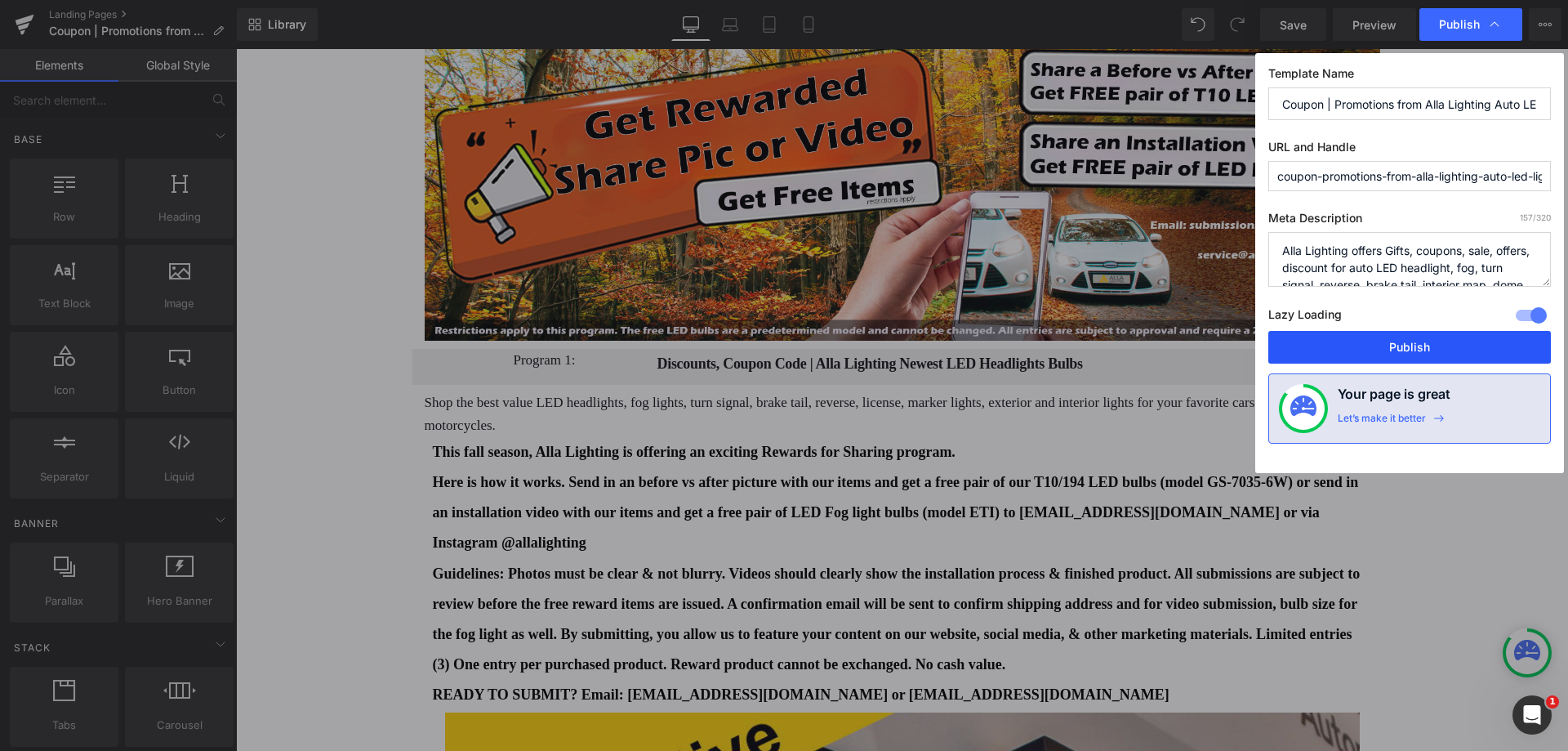
drag, startPoint x: 1386, startPoint y: 334, endPoint x: 1234, endPoint y: 130, distance: 254.4
click at [1386, 334] on button "Publish" at bounding box center [1410, 347] width 283 height 33
